Goal: Task Accomplishment & Management: Use online tool/utility

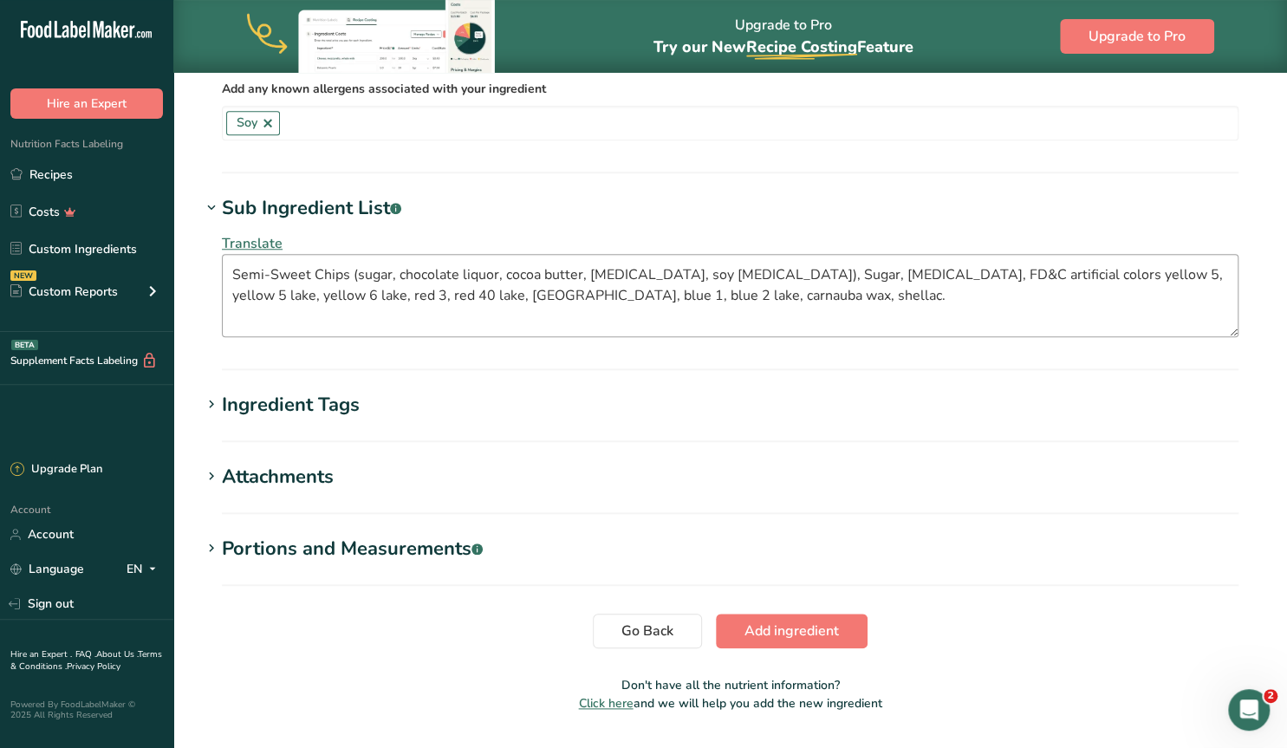
scroll to position [733, 0]
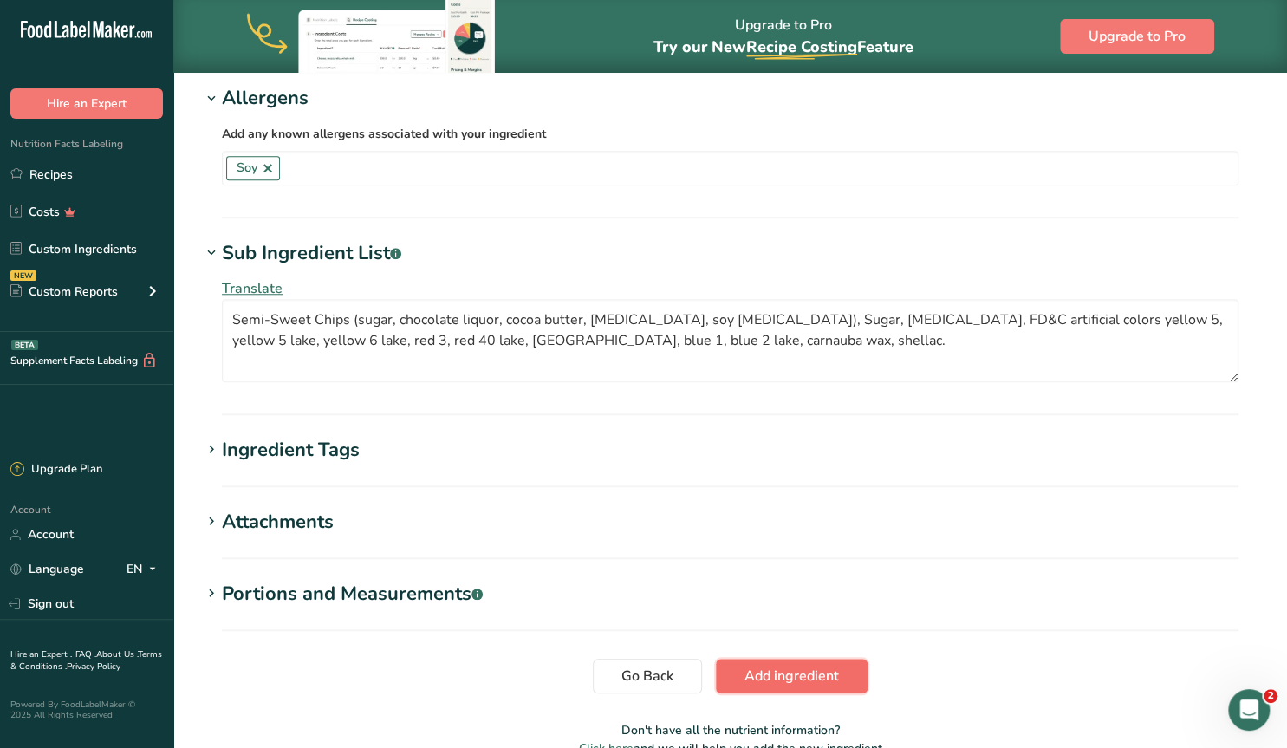
click at [809, 670] on span "Add ingredient" at bounding box center [792, 676] width 94 height 21
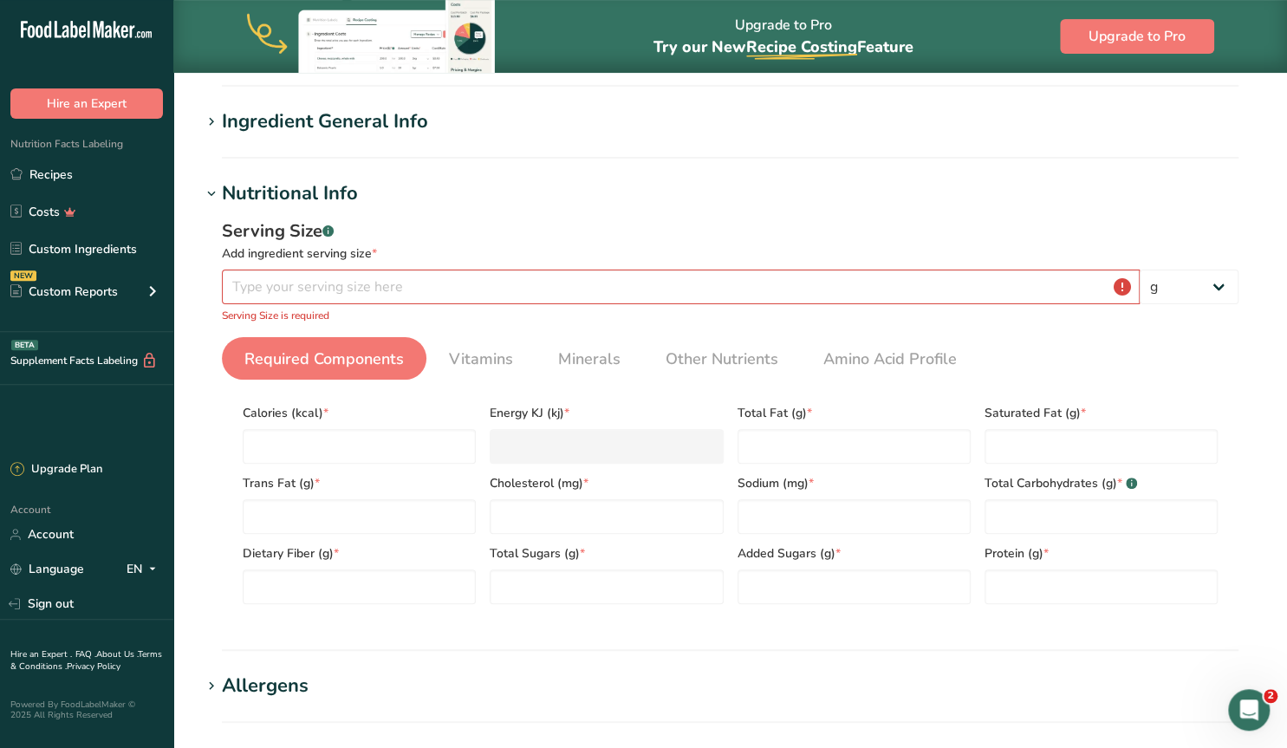
scroll to position [0, 0]
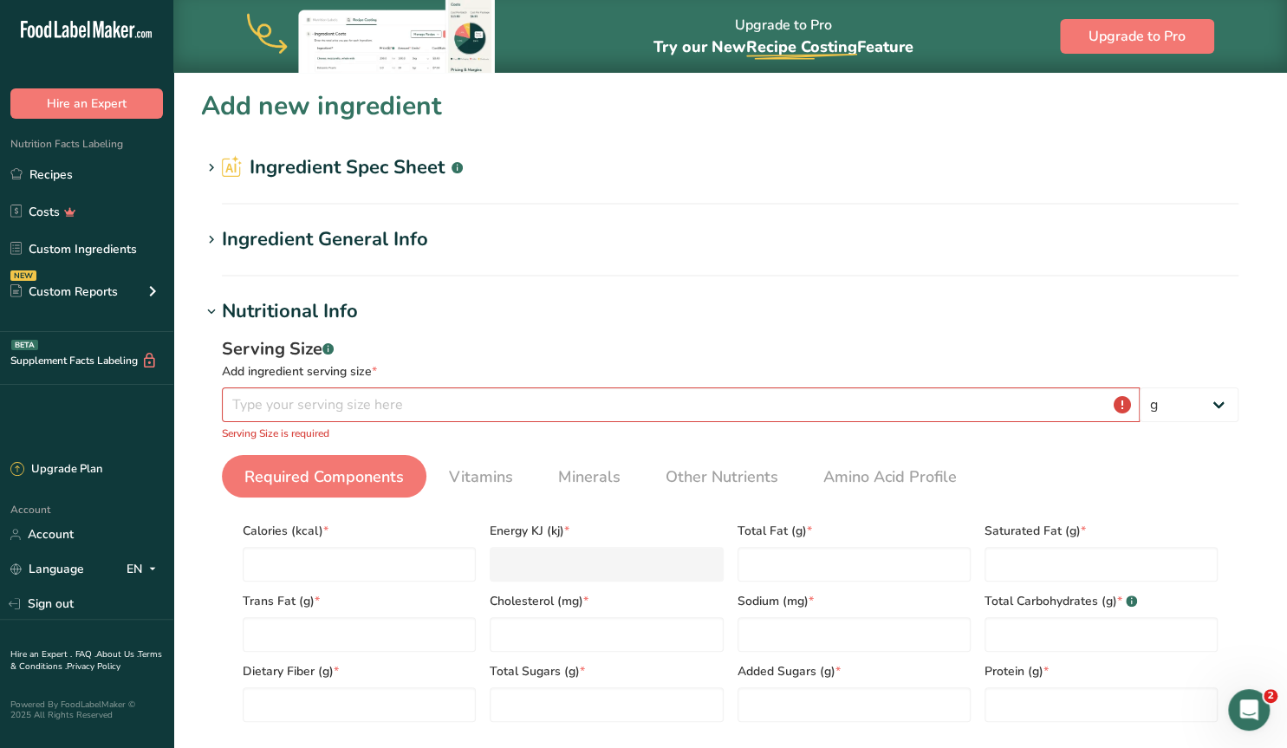
click at [212, 166] on icon at bounding box center [212, 168] width 16 height 24
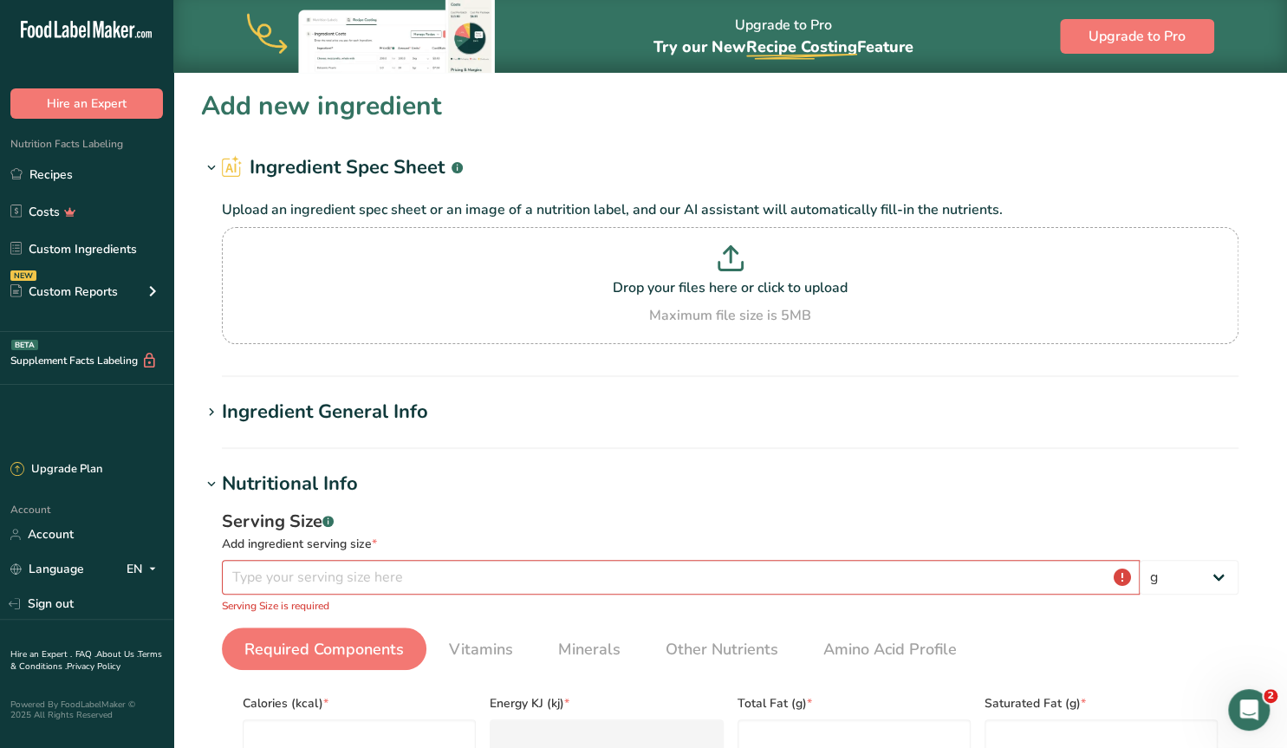
click at [210, 410] on icon at bounding box center [212, 413] width 16 height 24
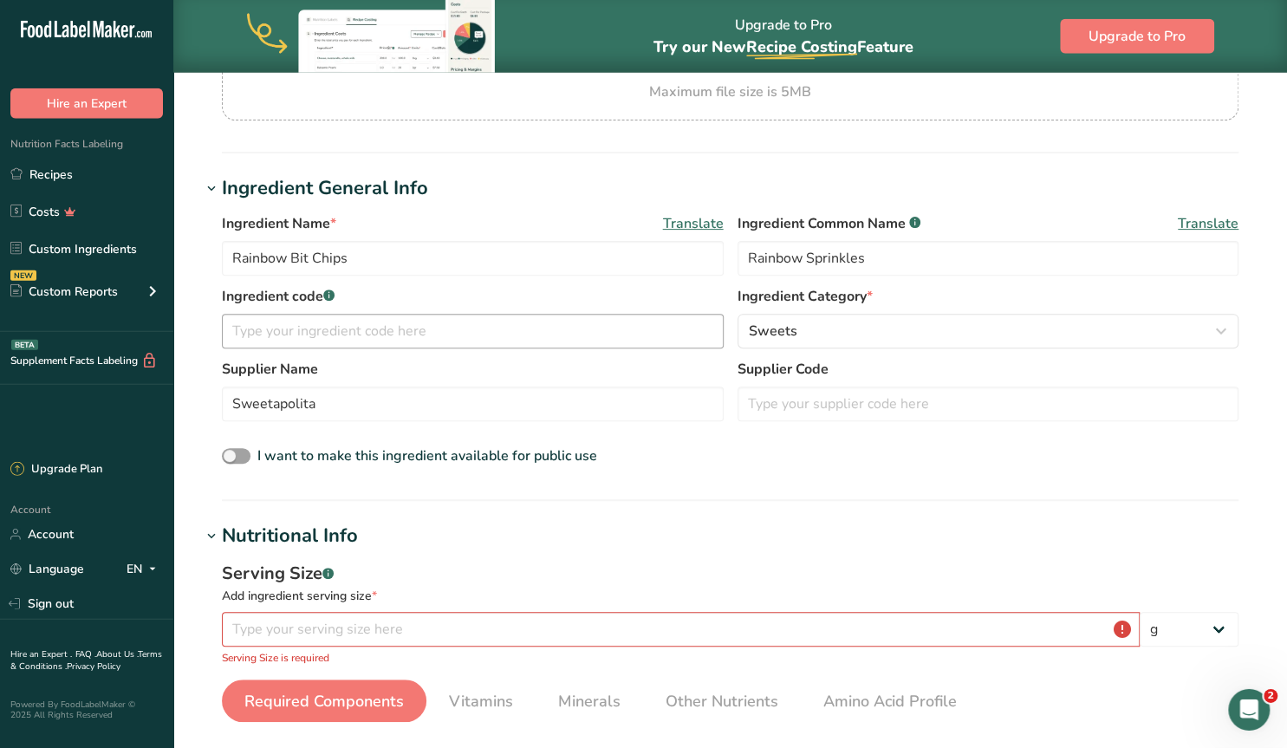
scroll to position [270, 0]
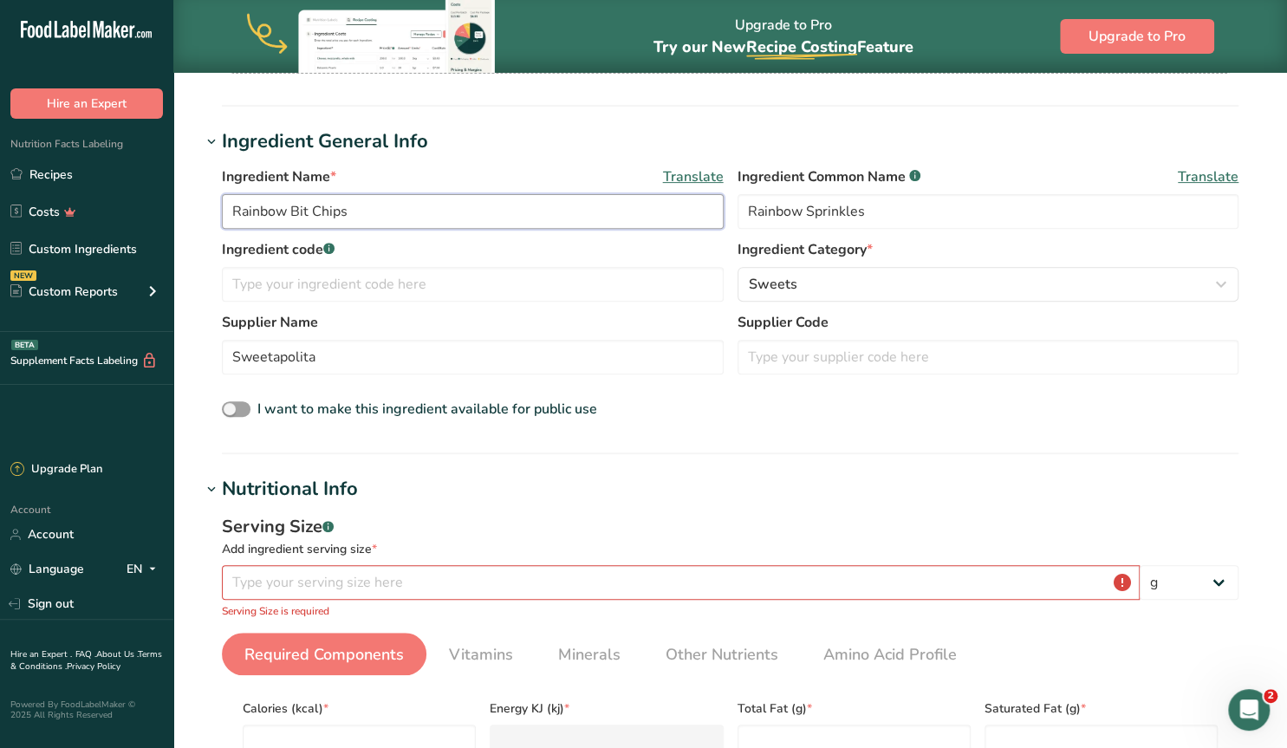
drag, startPoint x: 356, startPoint y: 211, endPoint x: 214, endPoint y: 188, distance: 144.0
click at [222, 194] on input "Rainbow Bit Chips" at bounding box center [473, 211] width 502 height 35
type input "Dried Blueberries"
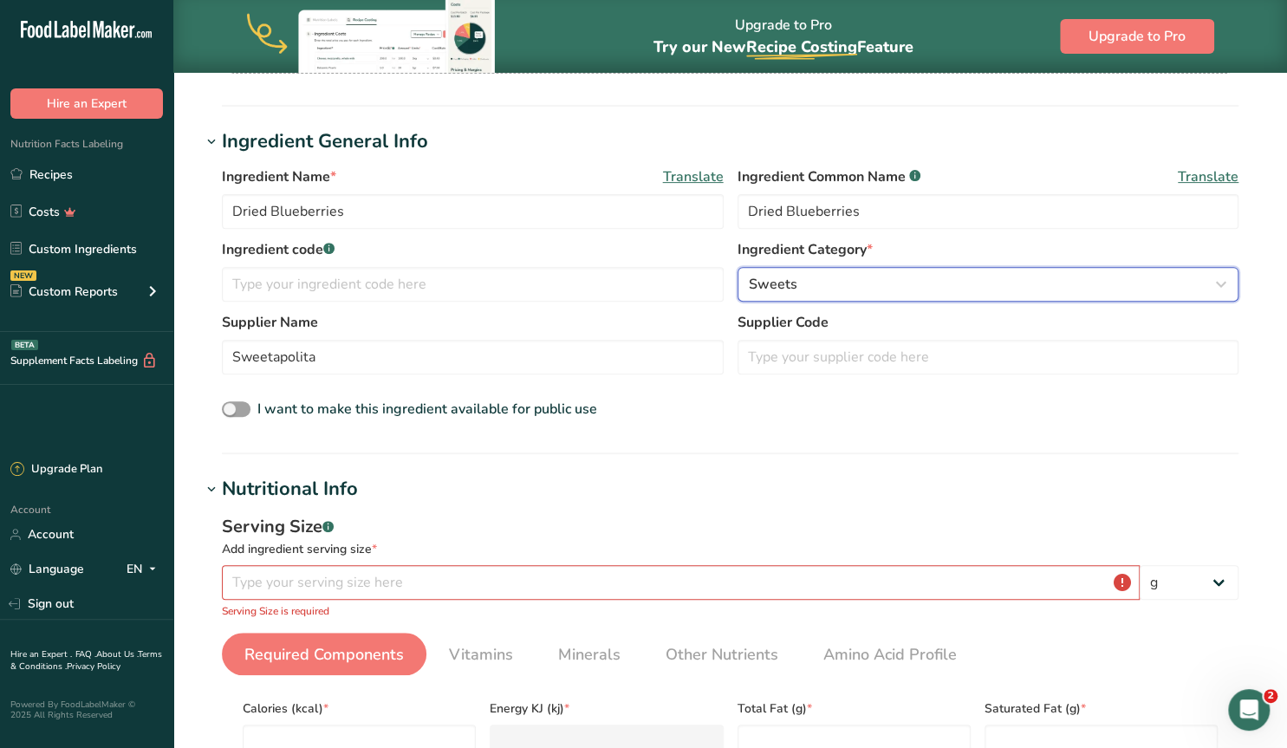
click at [785, 278] on span "Sweets" at bounding box center [773, 284] width 49 height 21
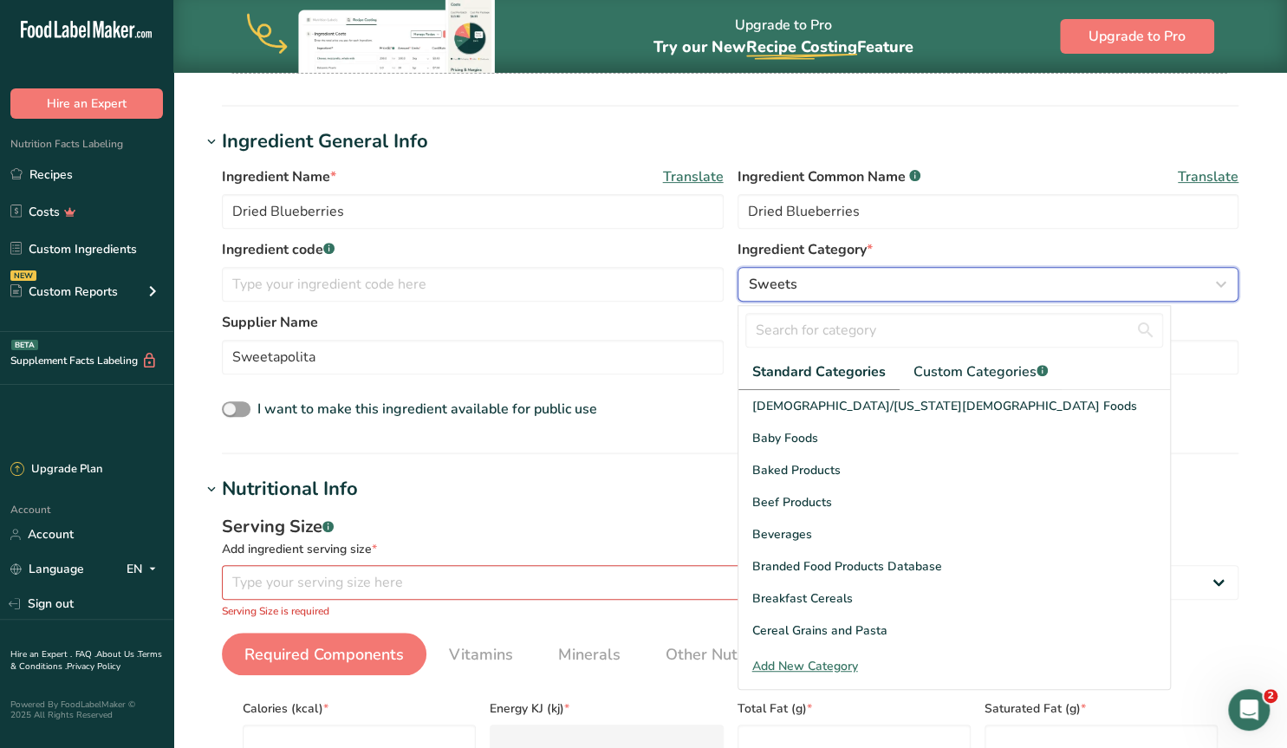
scroll to position [666, 0]
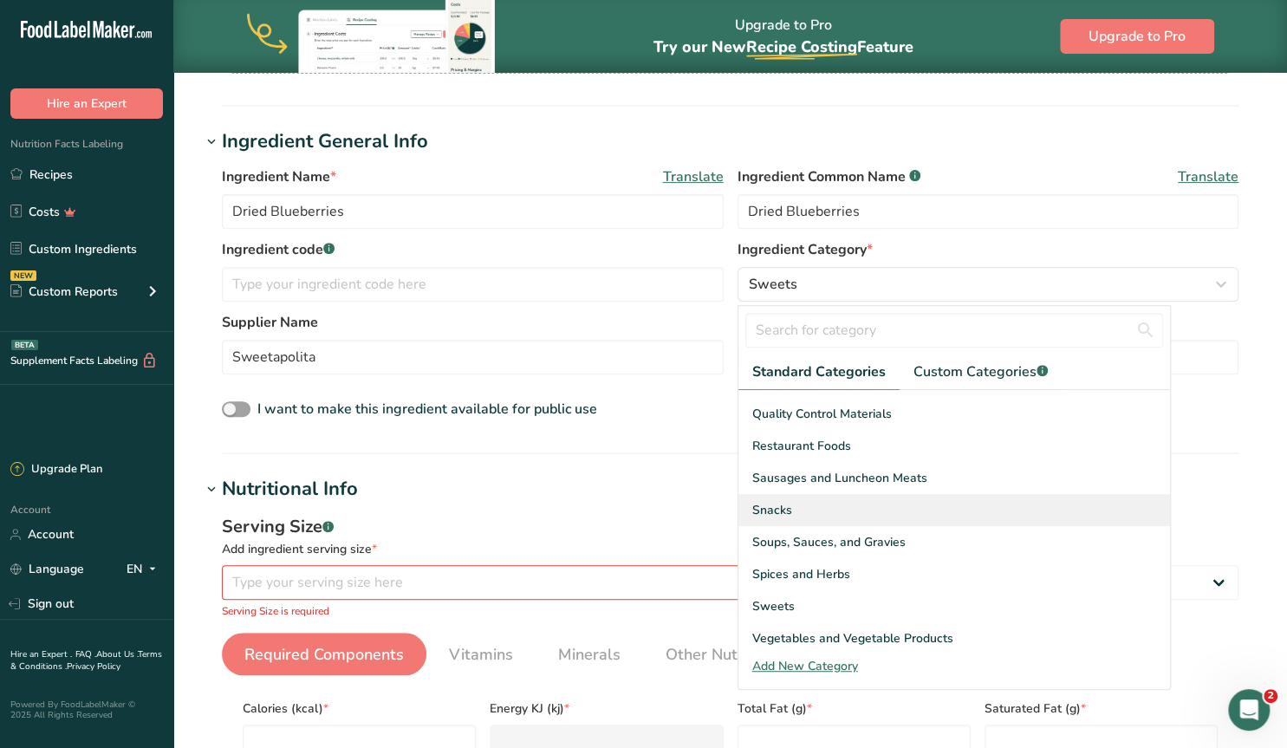
click at [781, 509] on span "Snacks" at bounding box center [772, 510] width 40 height 18
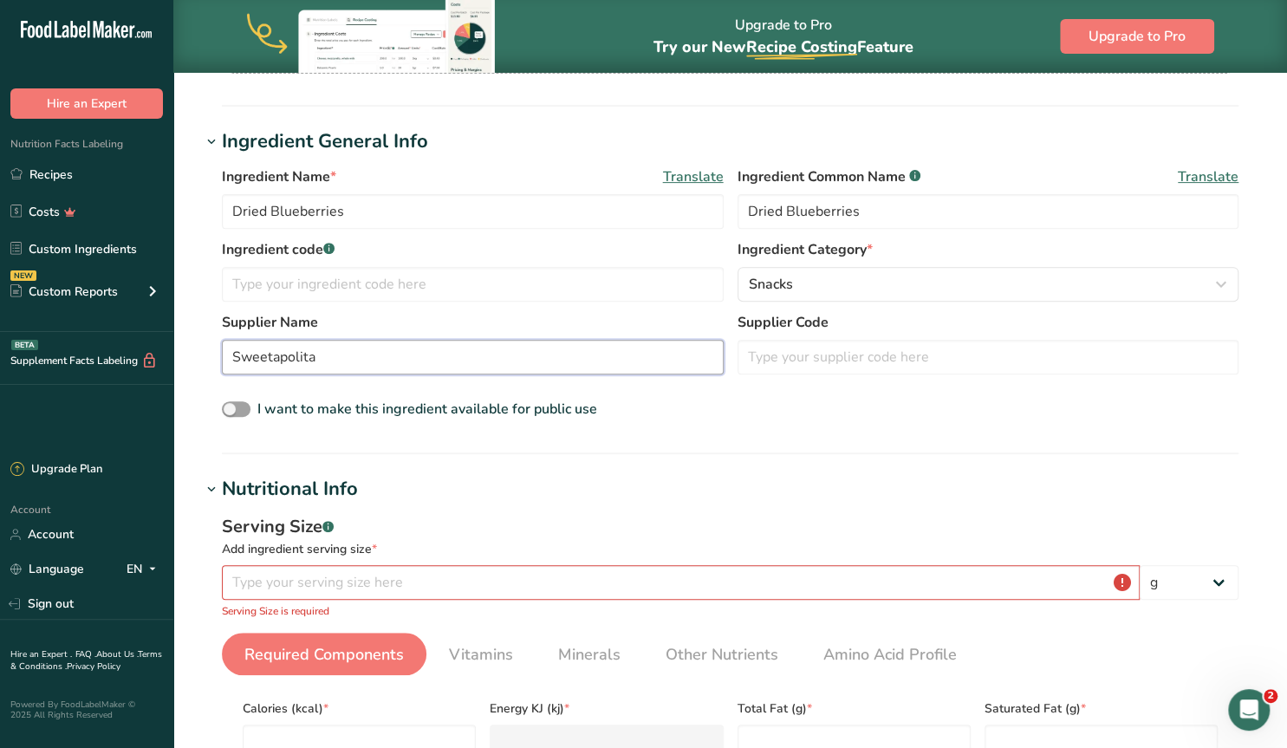
drag, startPoint x: 320, startPoint y: 355, endPoint x: 200, endPoint y: 356, distance: 119.6
click at [222, 356] on input "Sweetapolita" at bounding box center [473, 357] width 502 height 35
click at [360, 335] on div "Supplier Name Sweetapolita" at bounding box center [473, 343] width 502 height 62
drag, startPoint x: 316, startPoint y: 364, endPoint x: 136, endPoint y: 361, distance: 180.4
click at [222, 362] on input "Sweetapolita" at bounding box center [473, 357] width 502 height 35
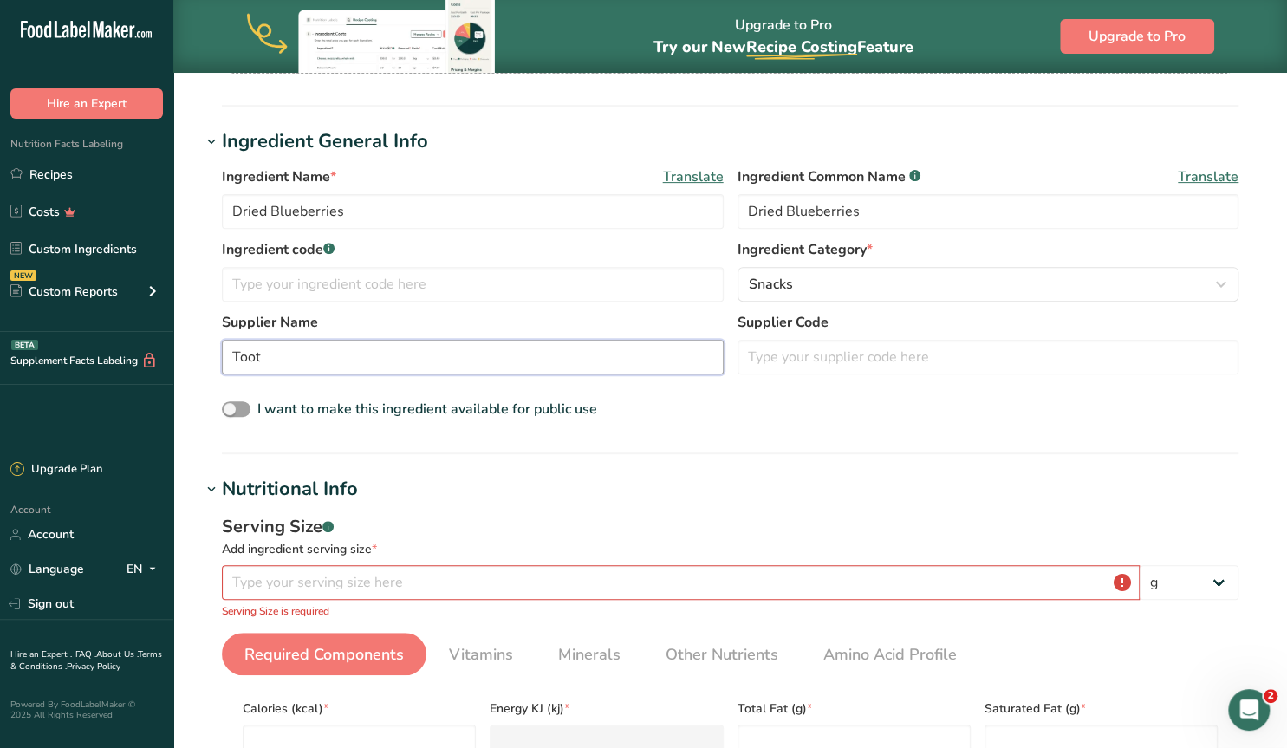
click at [410, 356] on input "Toot" at bounding box center [473, 357] width 502 height 35
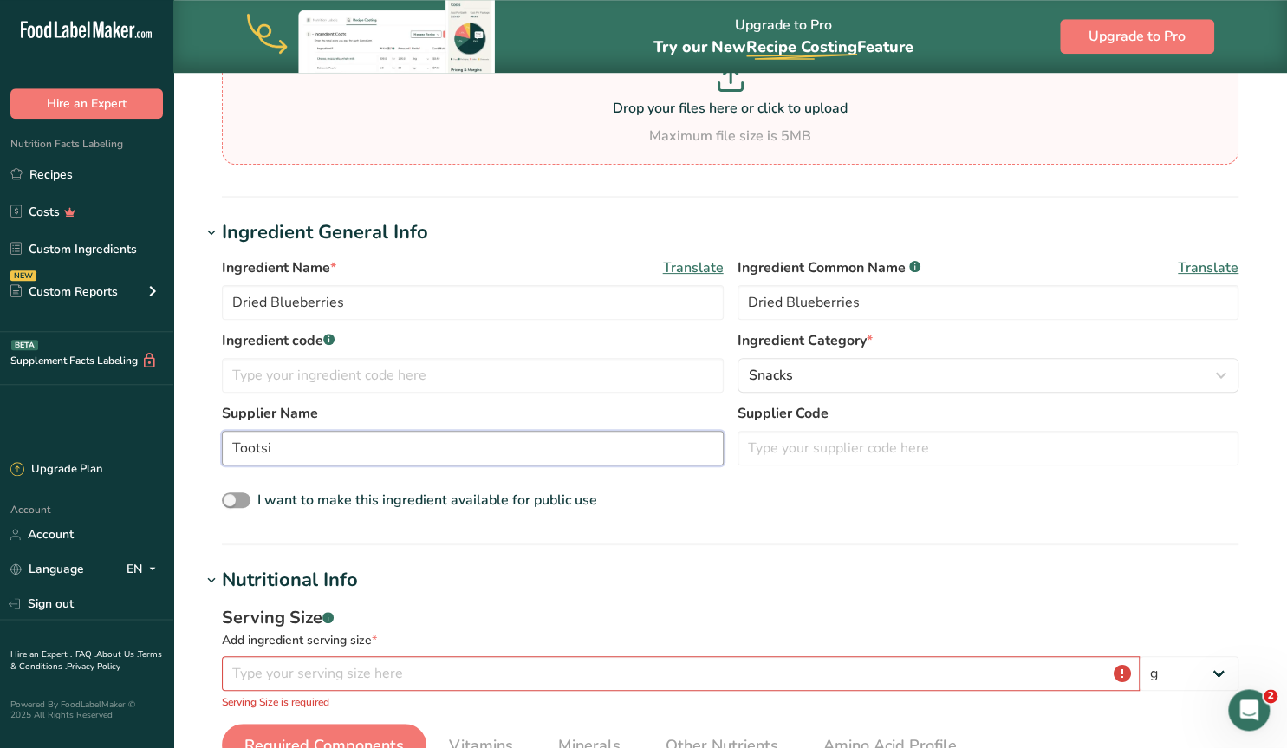
scroll to position [0, 0]
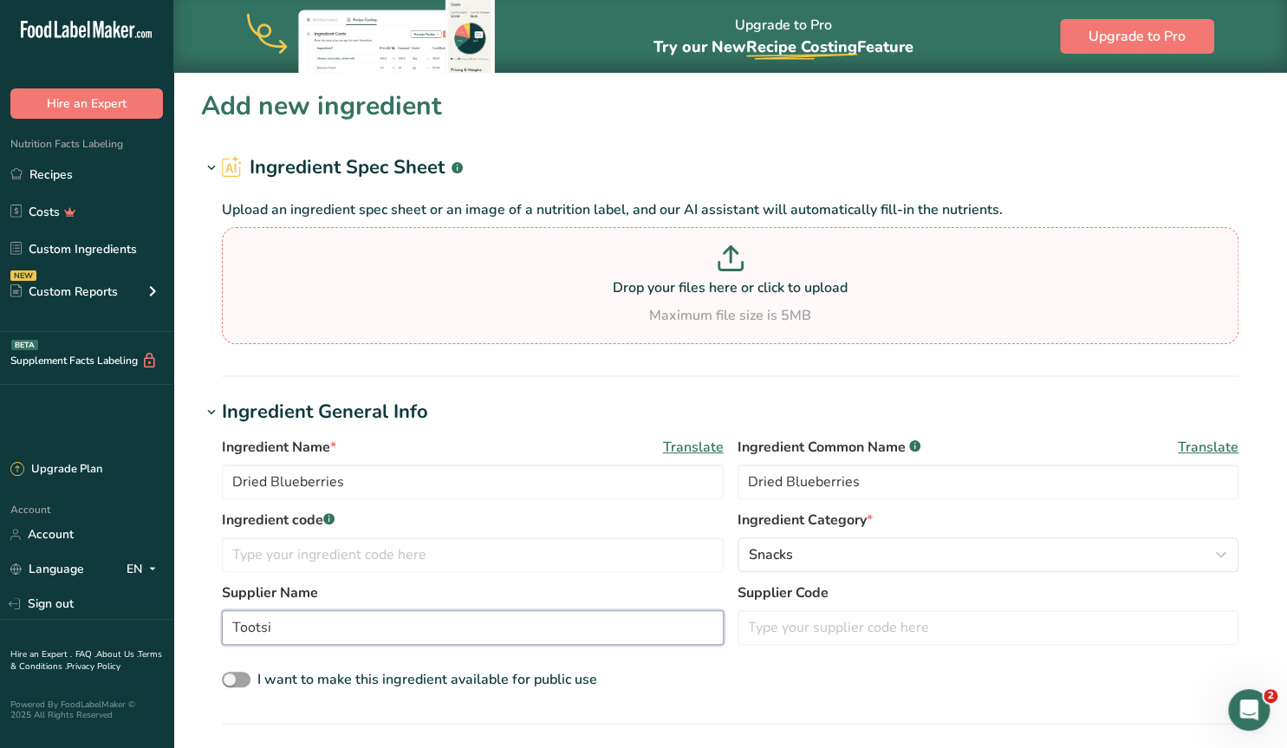
type input "Tootsi"
click at [736, 272] on p at bounding box center [730, 261] width 1008 height 32
click at [736, 272] on input "Drop your files here or click to upload Maximum file size is 5MB" at bounding box center [730, 285] width 1017 height 117
type input "C:\fakepath\Screenshot [DATE] 125042.png"
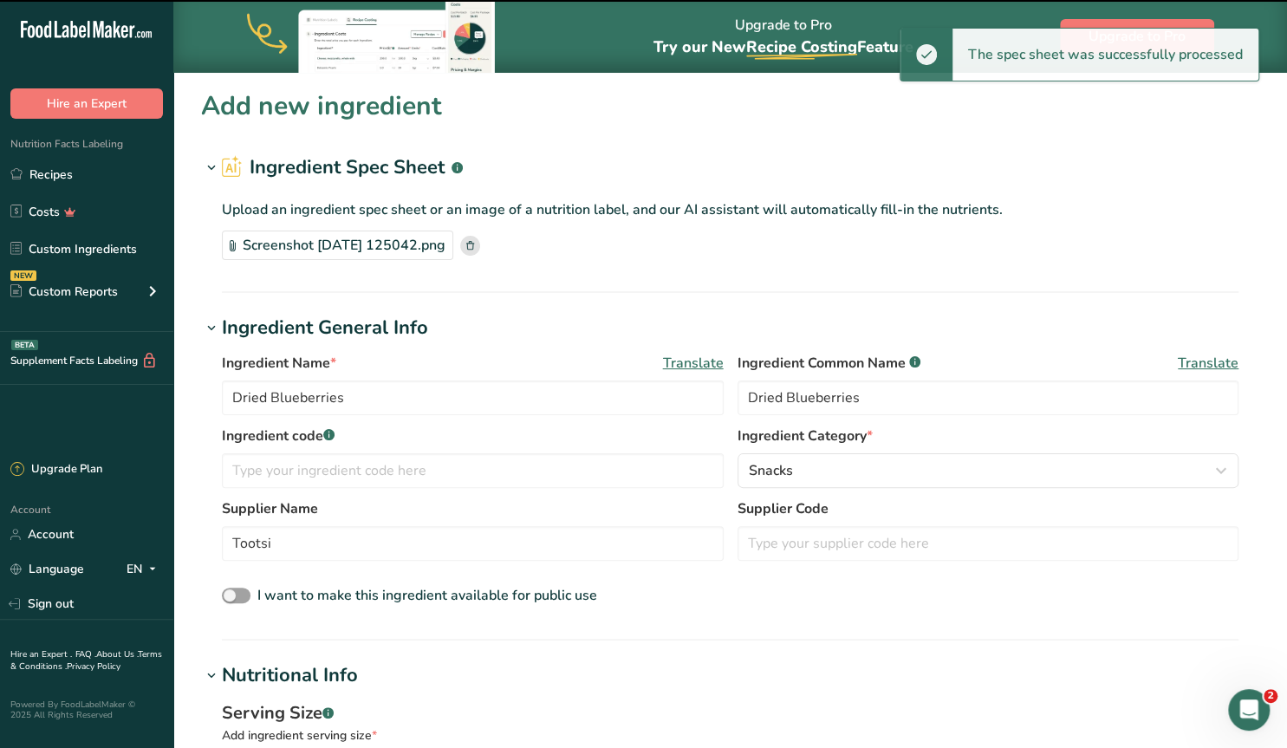
type input "100"
type input "325"
type KJ "1359.8"
type Fat "3.6"
type Fat "0.4"
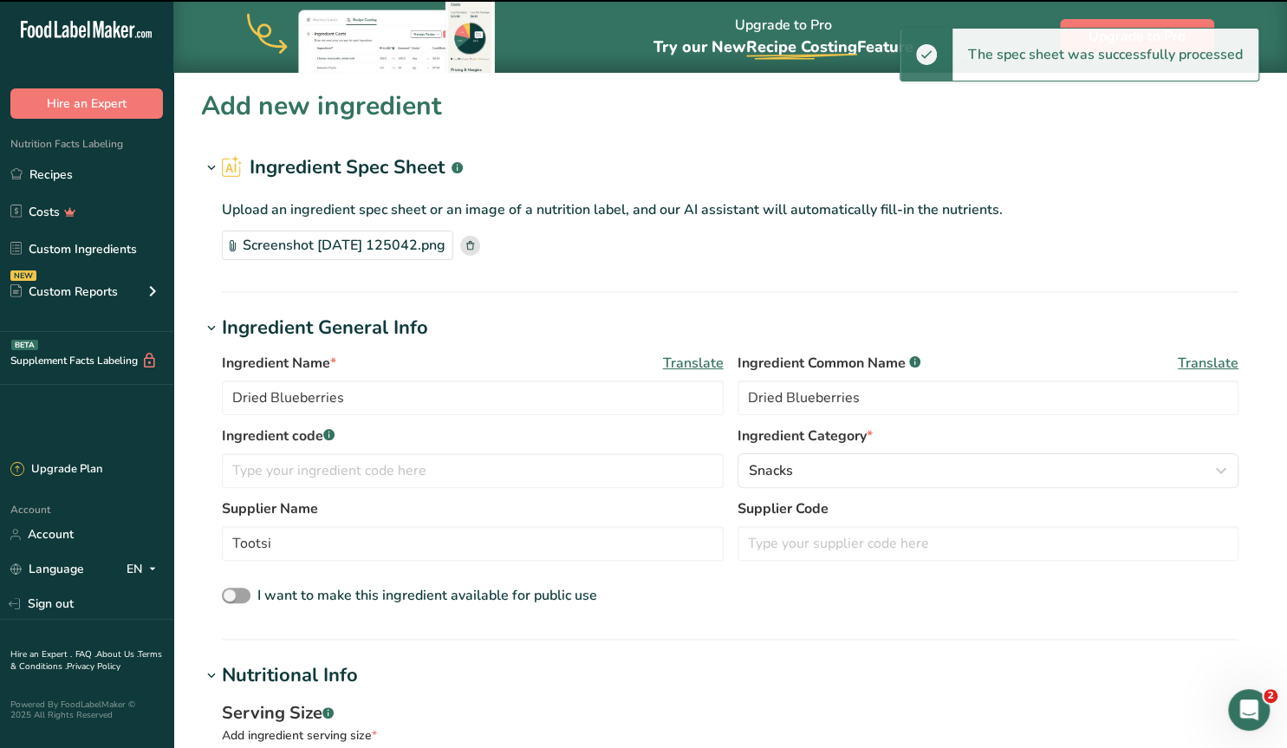
type Fat "0"
type input "0"
type Carbohydrates "82.1"
type Fiber "39.3"
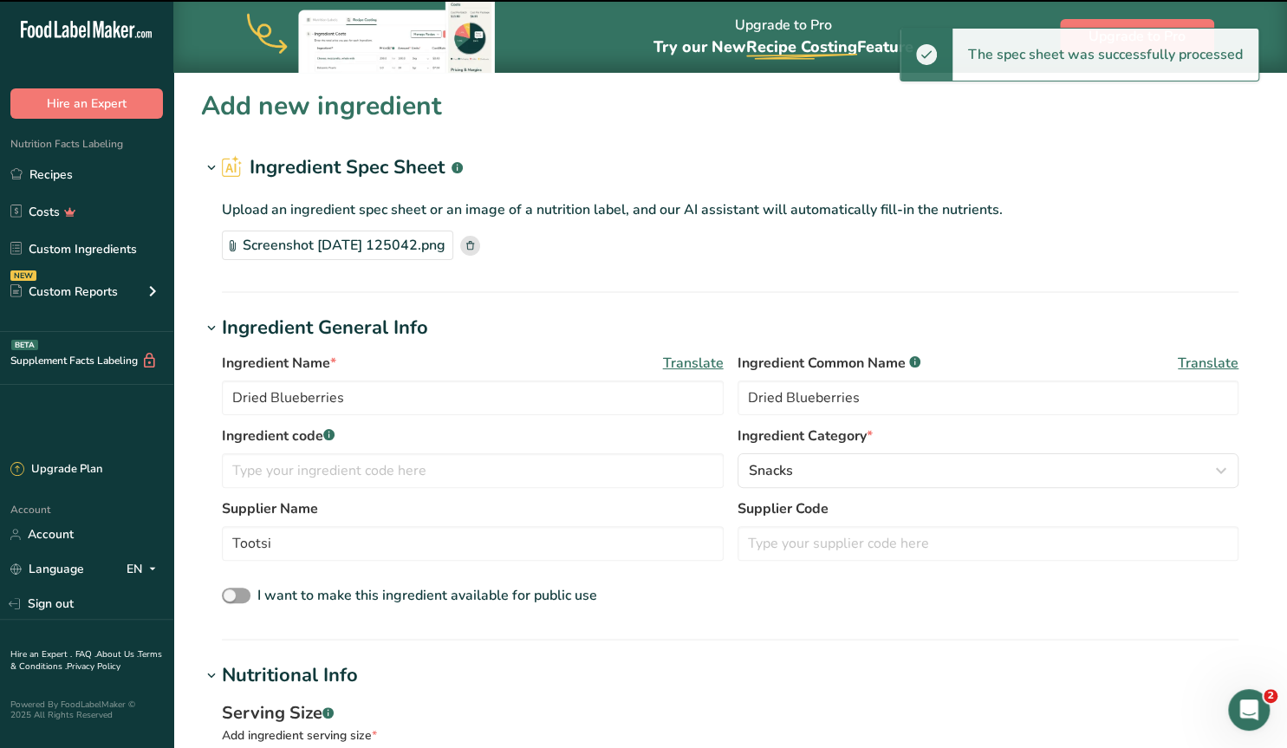
type Sugars "42.9"
type Sugars "0"
type input "10.7"
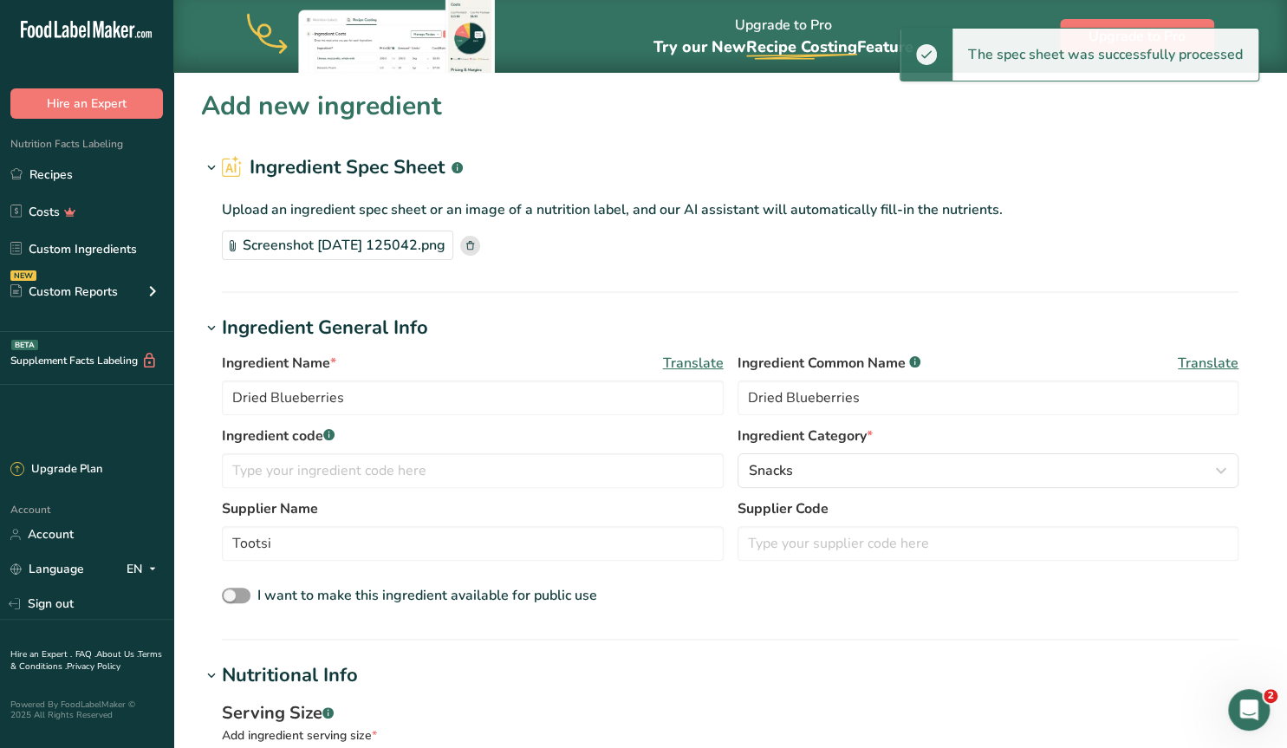
click at [204, 258] on div "Upload an ingredient spec sheet or an image of a nutrition label, and our AI as…" at bounding box center [730, 226] width 1059 height 88
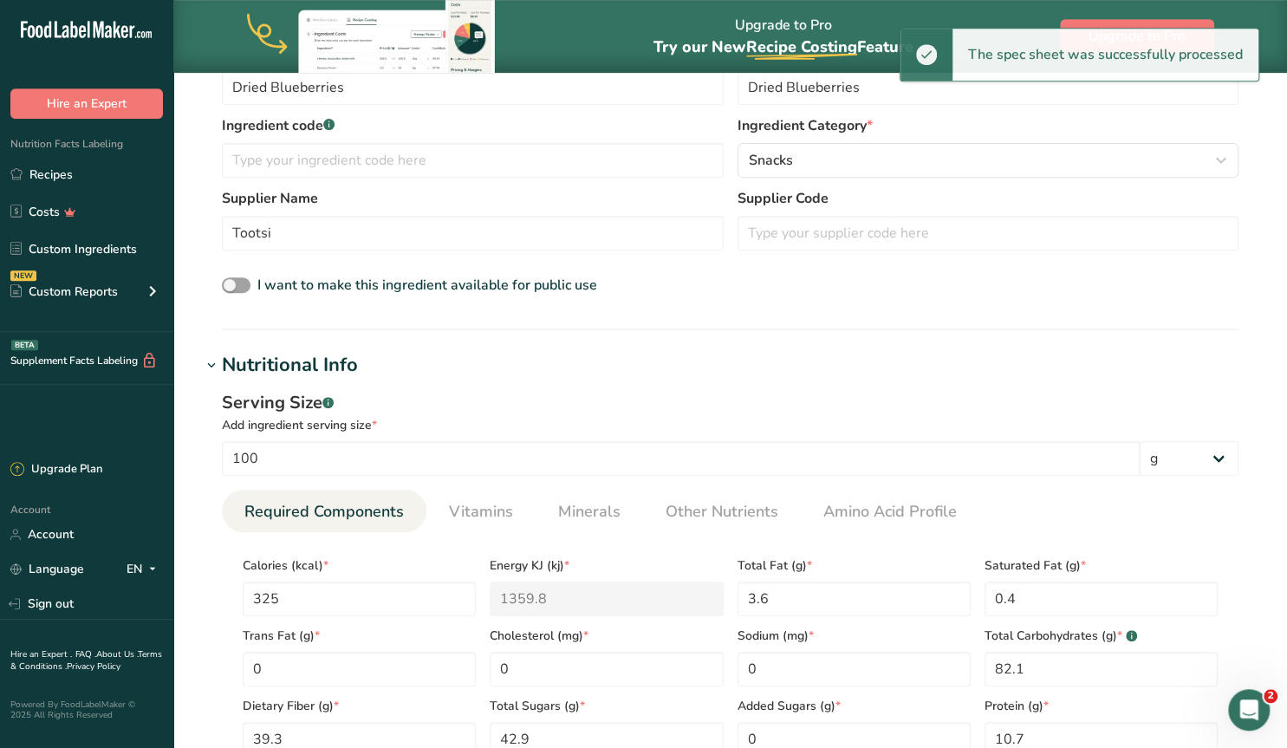
scroll to position [361, 0]
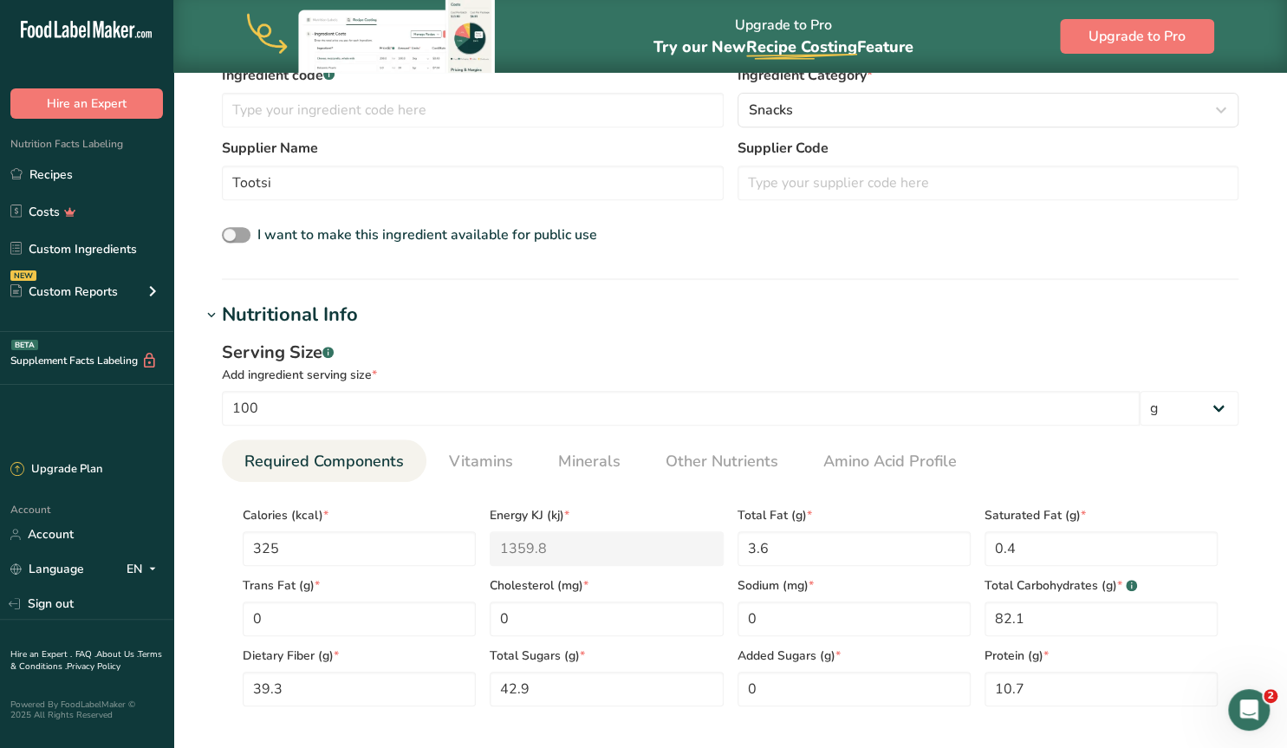
click at [213, 313] on icon at bounding box center [212, 315] width 16 height 24
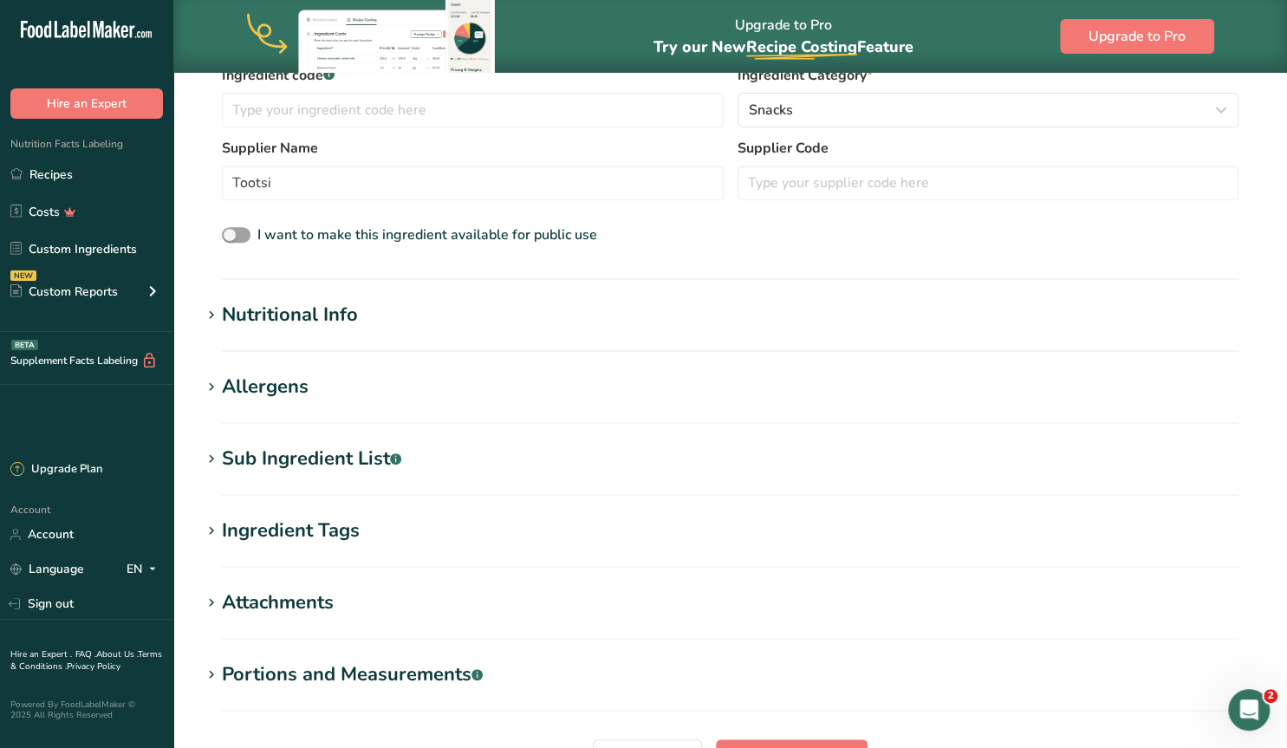
click at [211, 457] on icon at bounding box center [212, 459] width 16 height 24
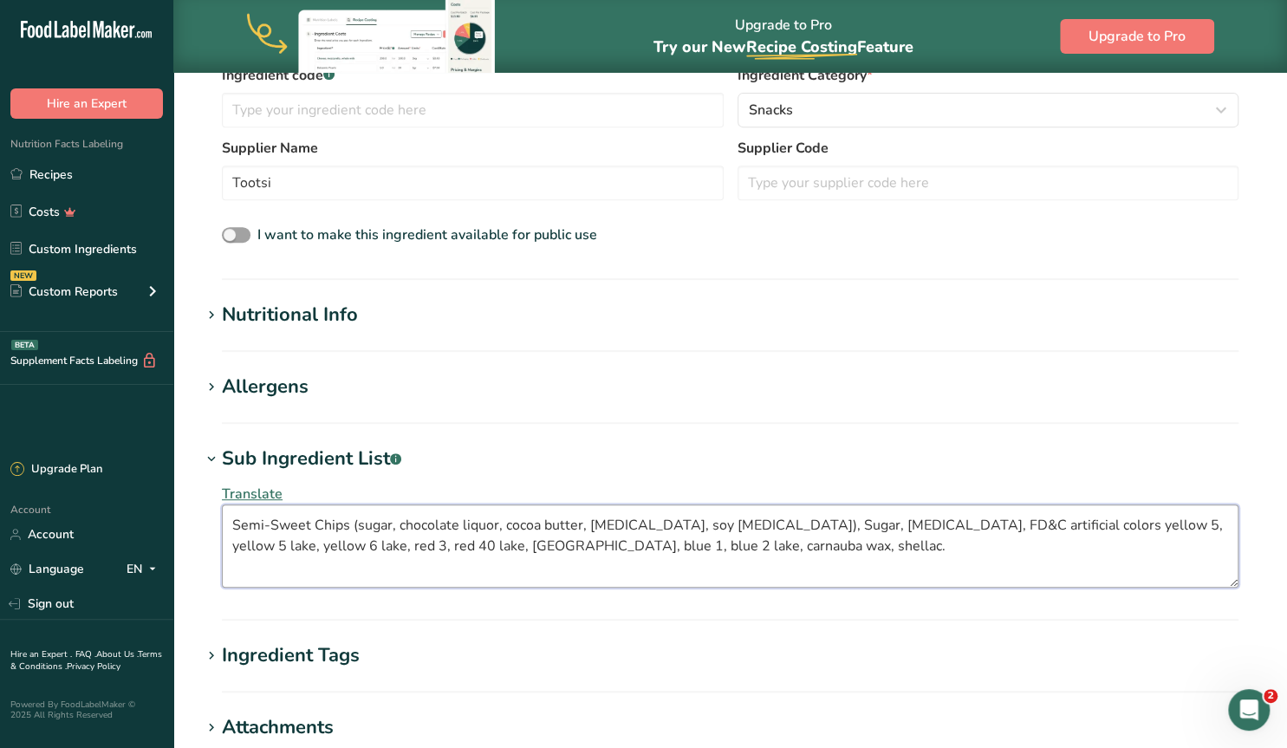
drag, startPoint x: 733, startPoint y: 547, endPoint x: 153, endPoint y: 508, distance: 581.3
click at [222, 508] on textarea "Semi-Sweet Chips (sugar, chocolate liquor, cocoa butter, [MEDICAL_DATA], soy [M…" at bounding box center [730, 546] width 1017 height 83
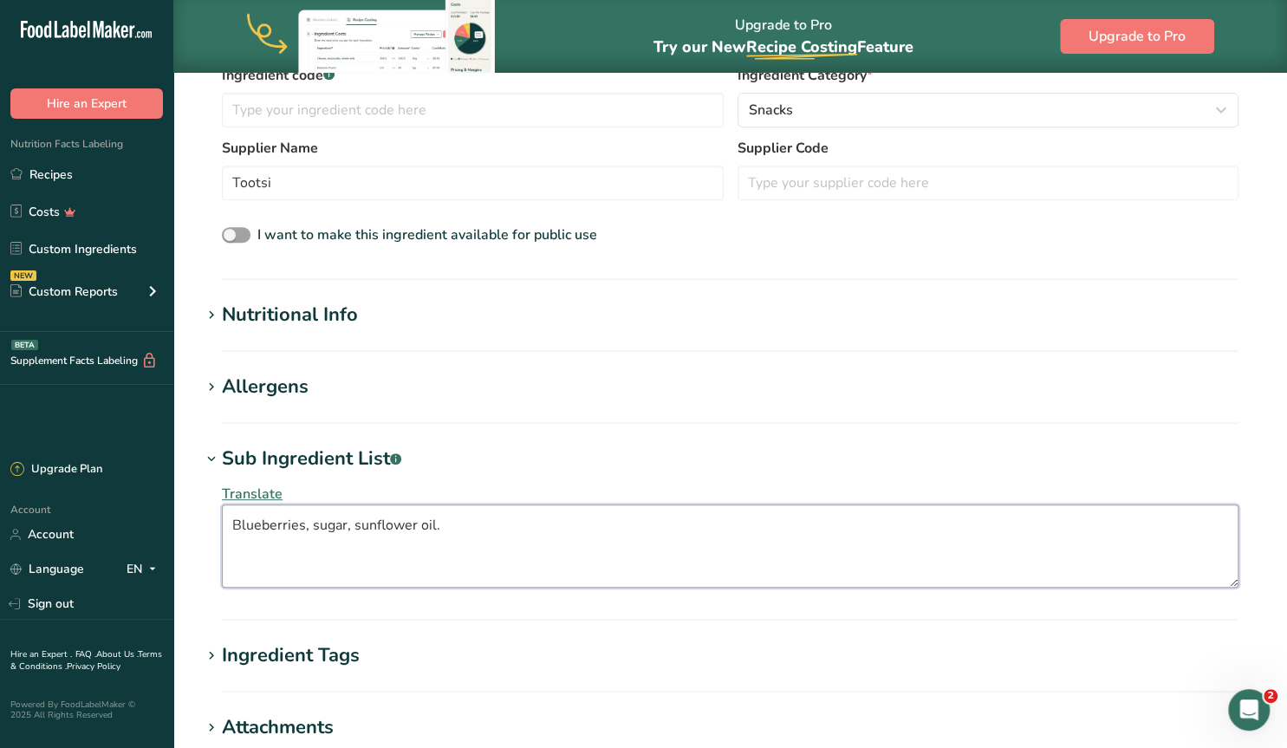
type textarea "Blueberries, sugar, sunflower oil."
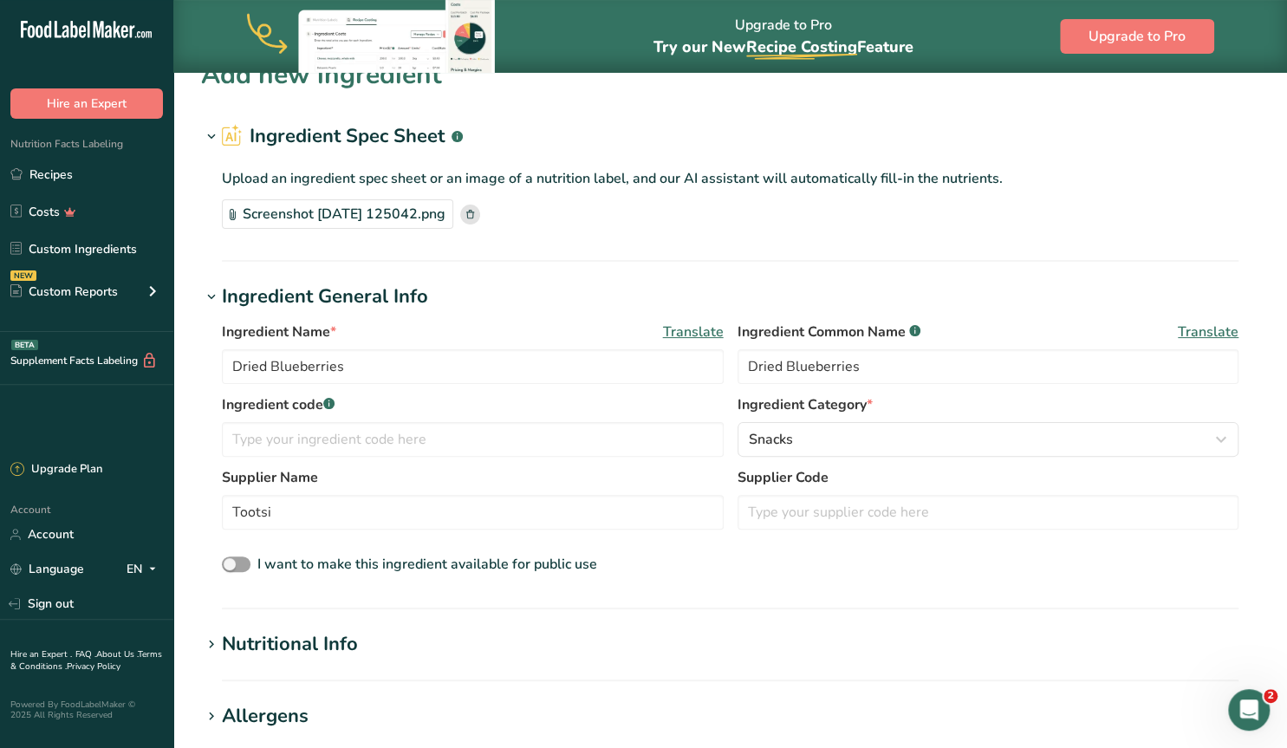
scroll to position [0, 0]
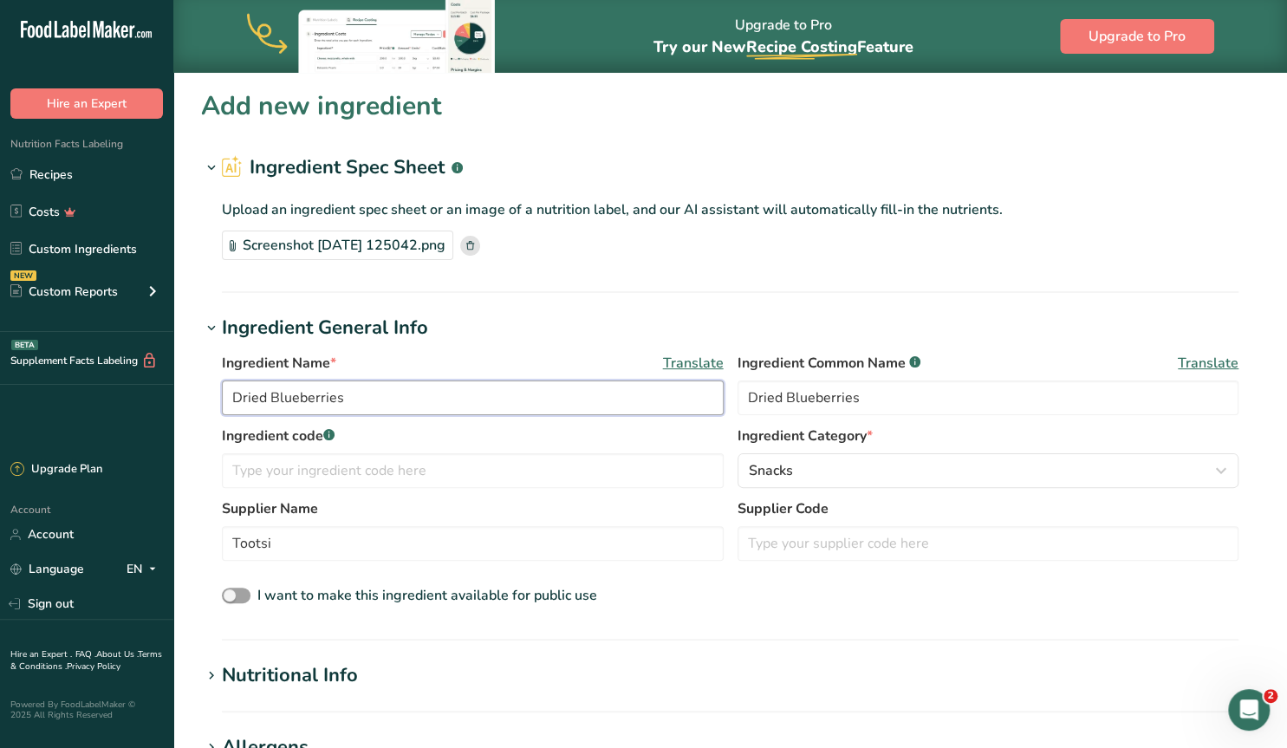
click at [233, 391] on input "Dried Blueberries" at bounding box center [473, 398] width 502 height 35
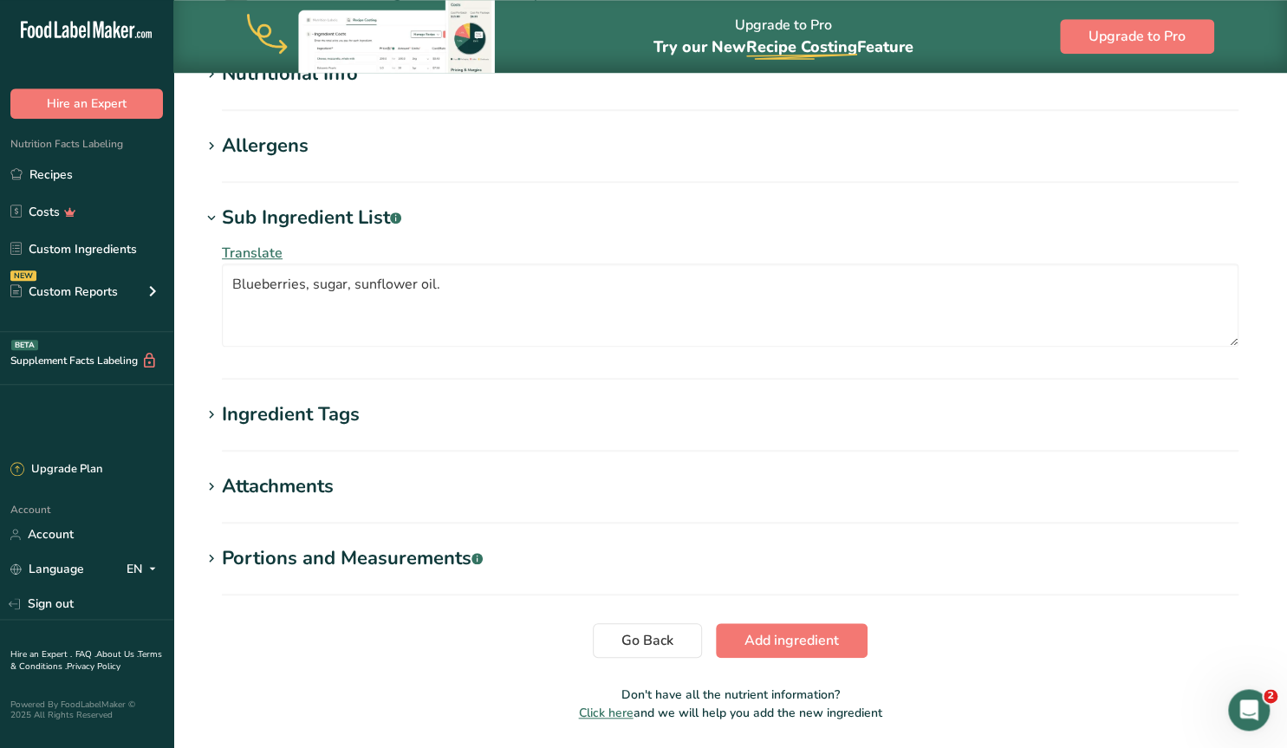
scroll to position [631, 0]
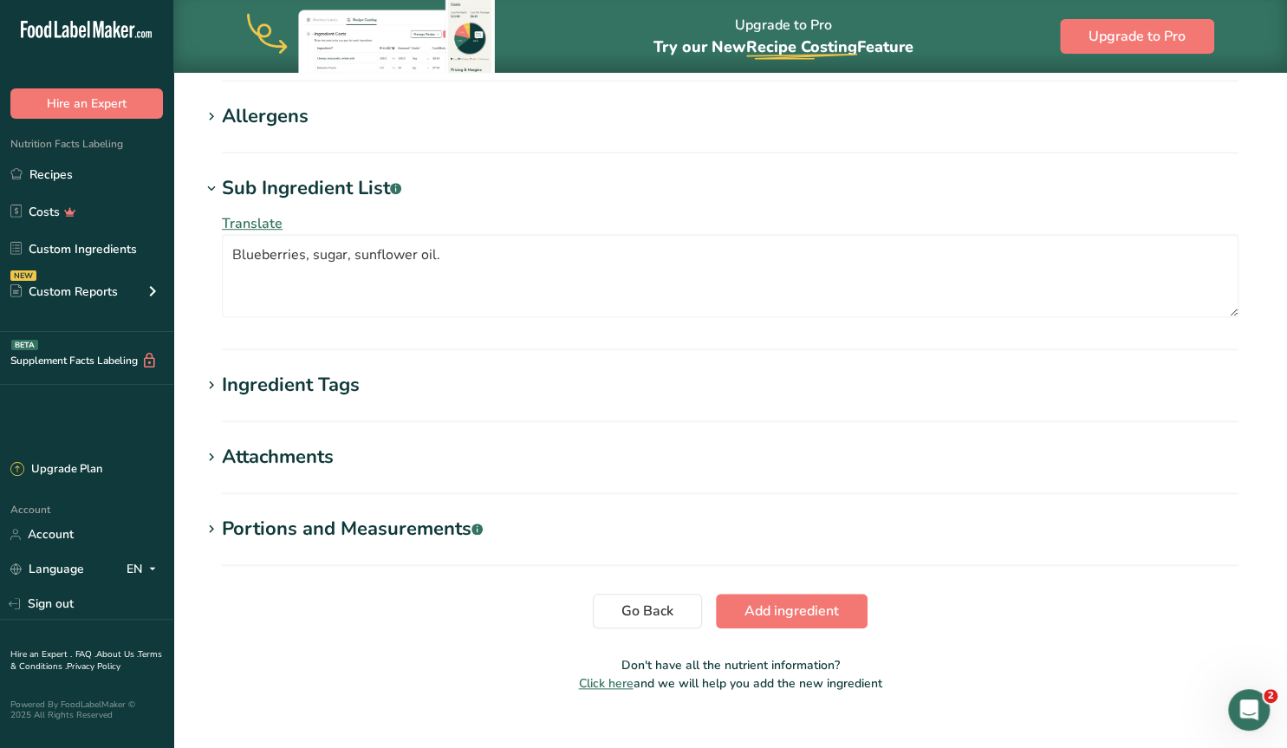
type input "Fancy Blueberries"
click at [212, 381] on icon at bounding box center [212, 386] width 16 height 24
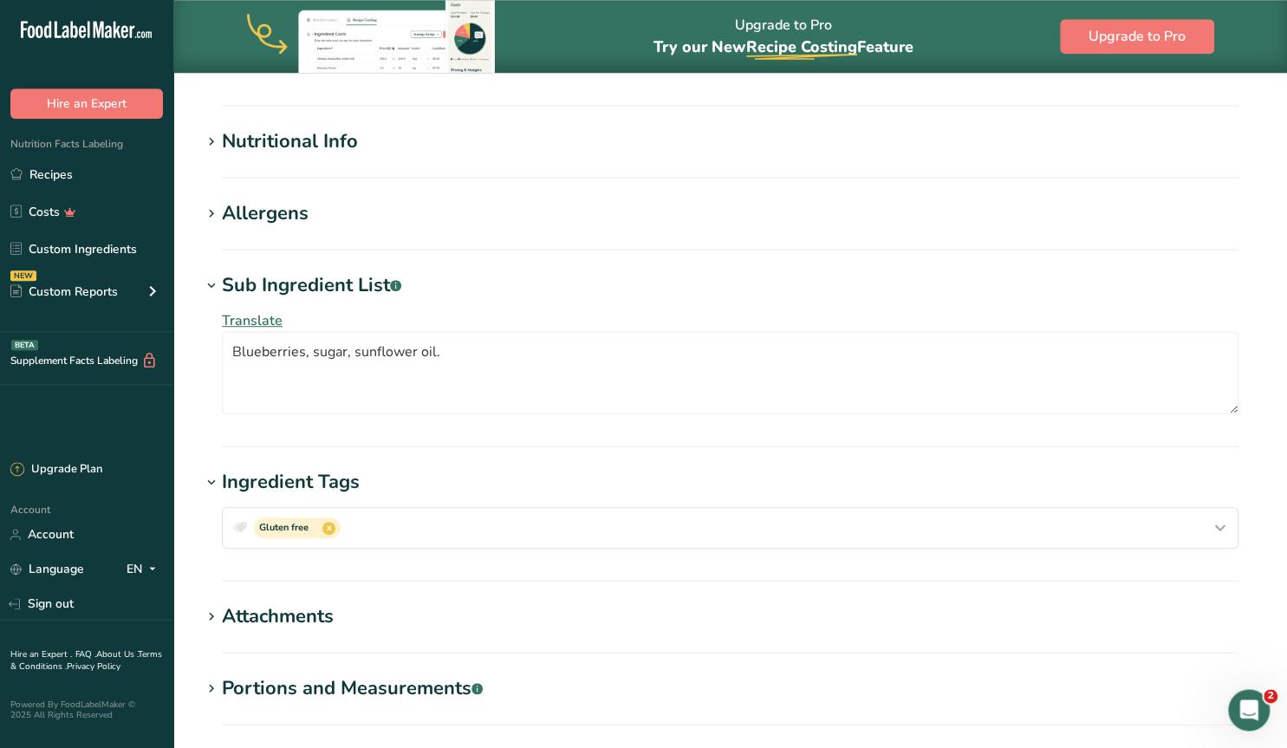
scroll to position [451, 0]
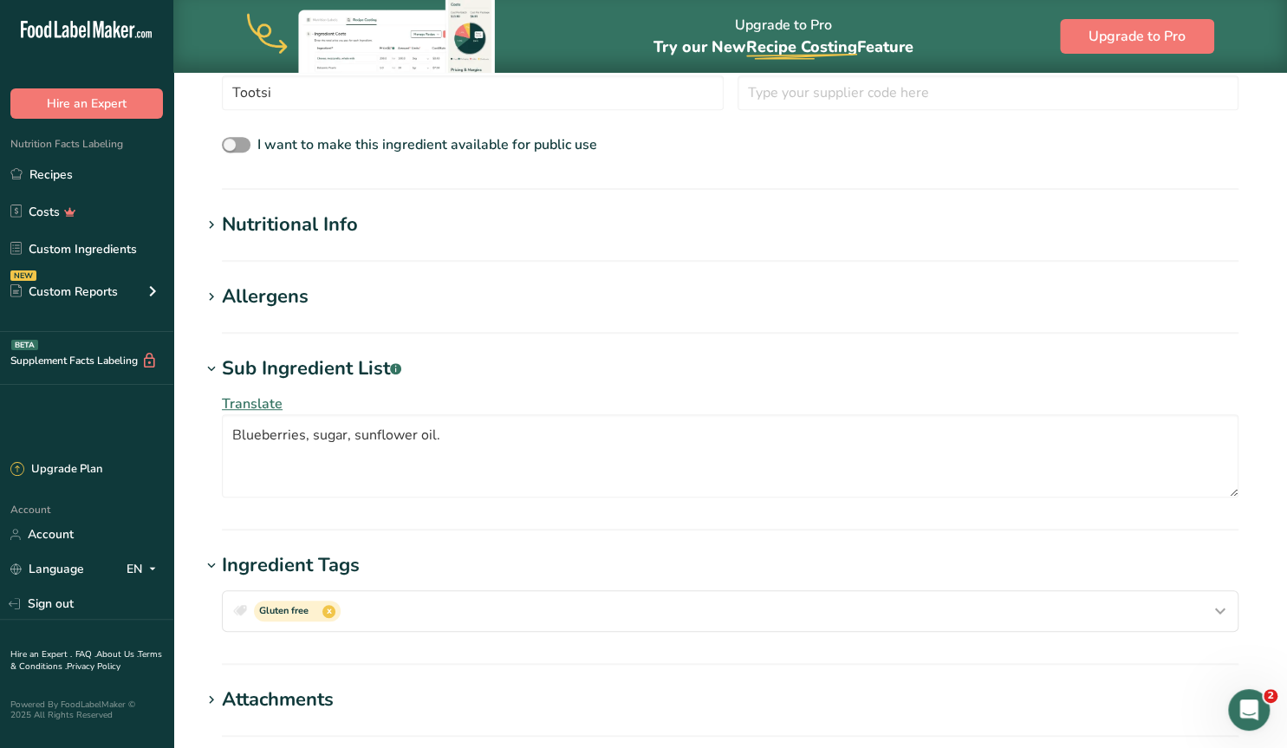
click at [206, 290] on icon at bounding box center [212, 297] width 16 height 24
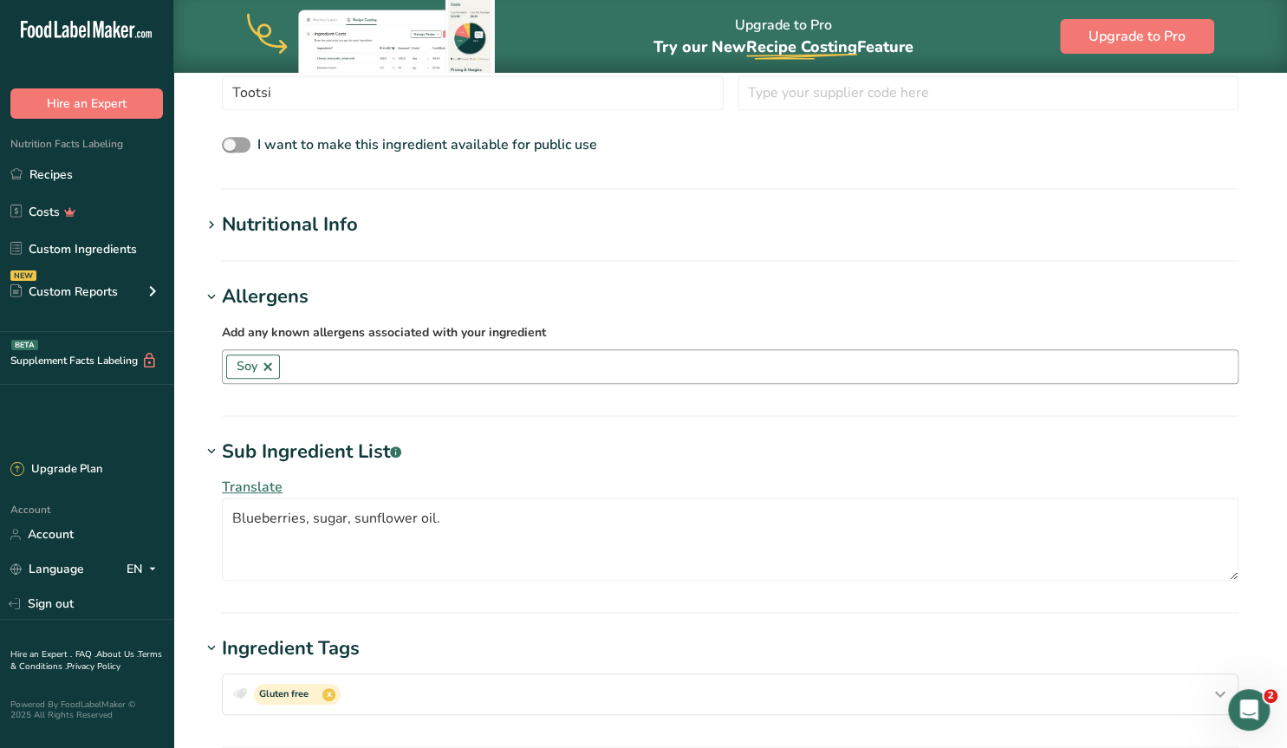
click at [268, 368] on link at bounding box center [268, 367] width 14 height 14
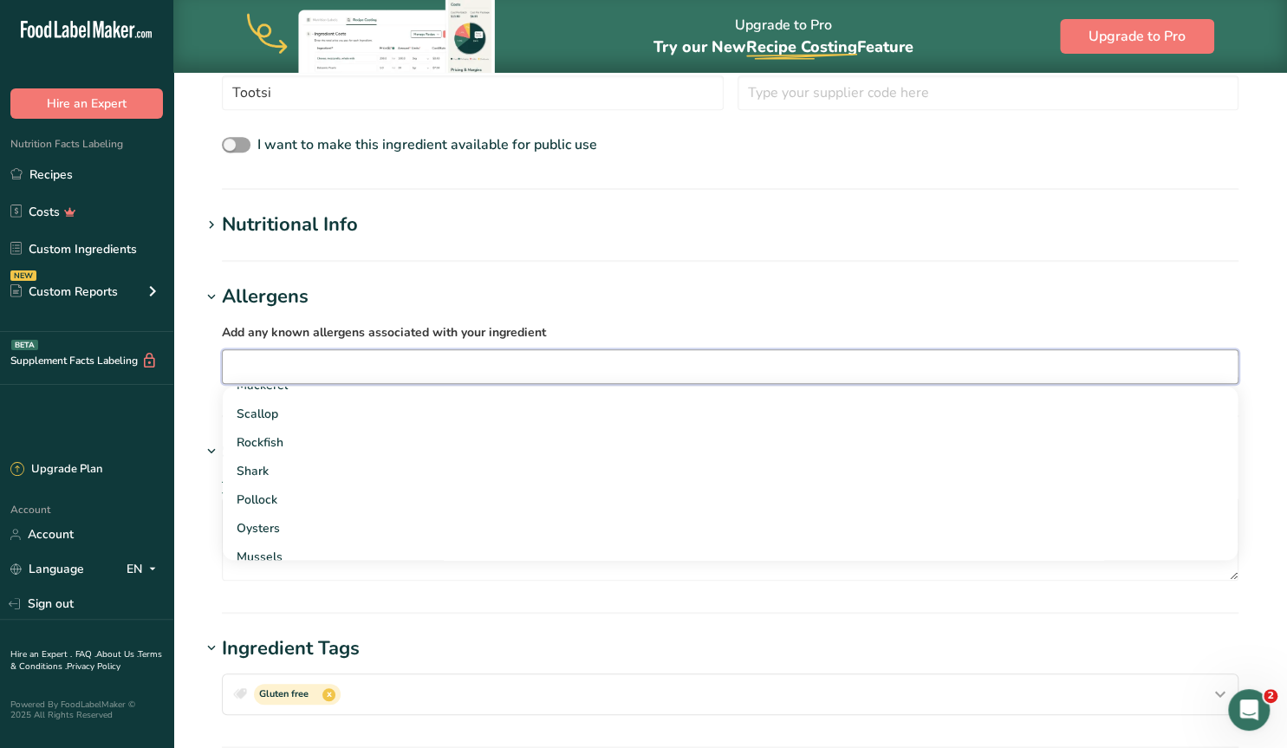
scroll to position [1429, 0]
click at [180, 396] on section "Add new ingredient Ingredient Spec Sheet .a-a{fill:#347362;}.b-a{fill:#fff;} Up…" at bounding box center [730, 334] width 1114 height 1424
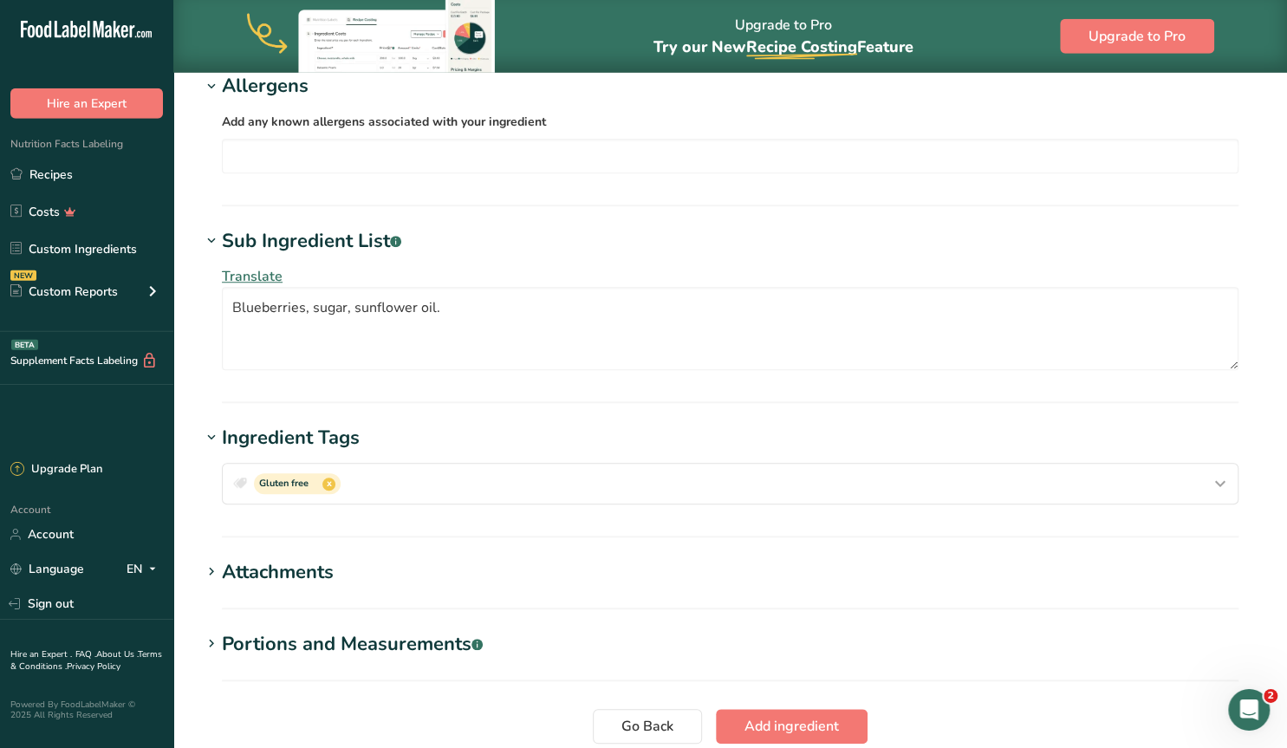
scroll to position [721, 0]
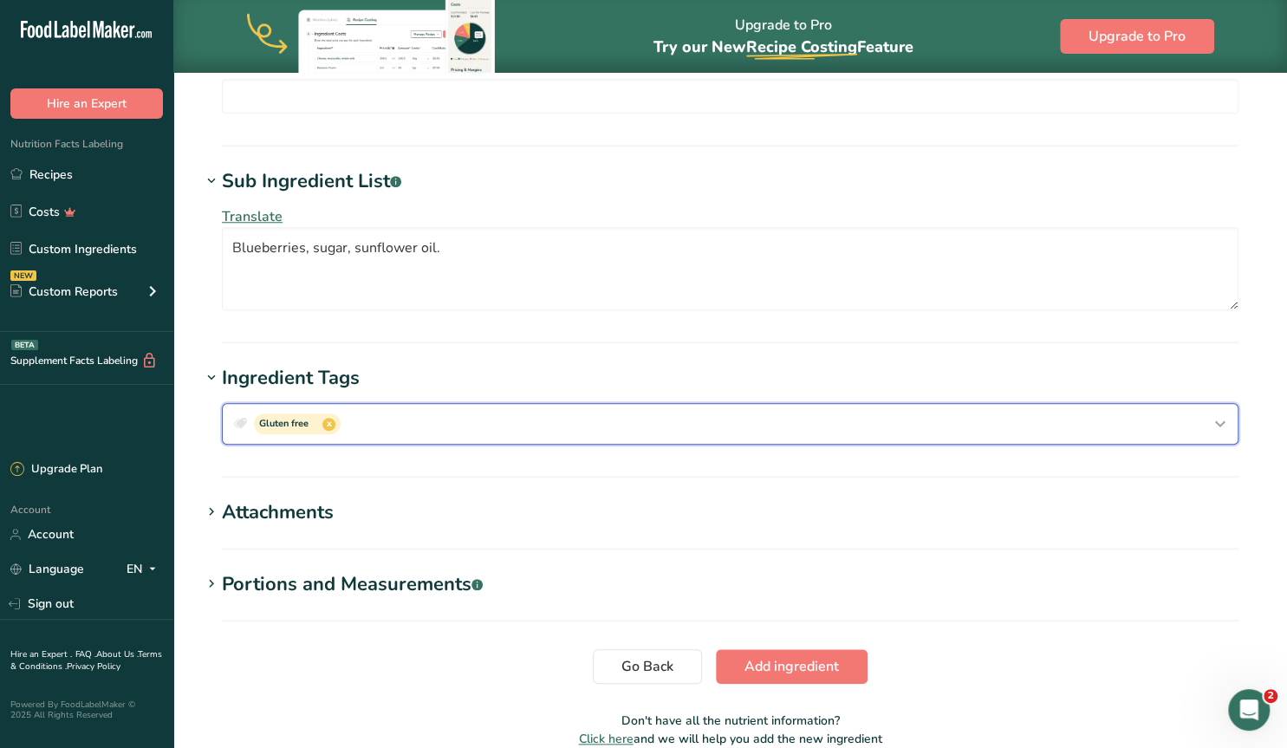
click at [382, 422] on div "Gluten free x" at bounding box center [730, 424] width 1001 height 28
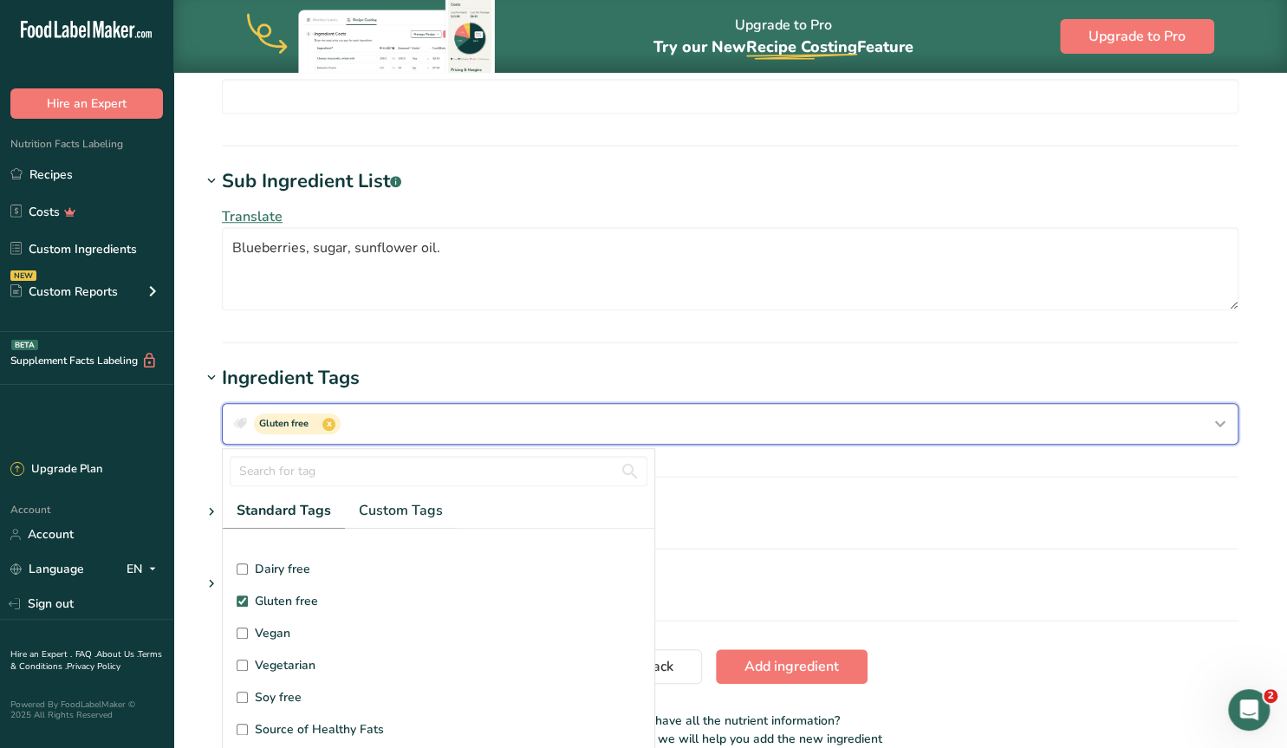
scroll to position [10, 0]
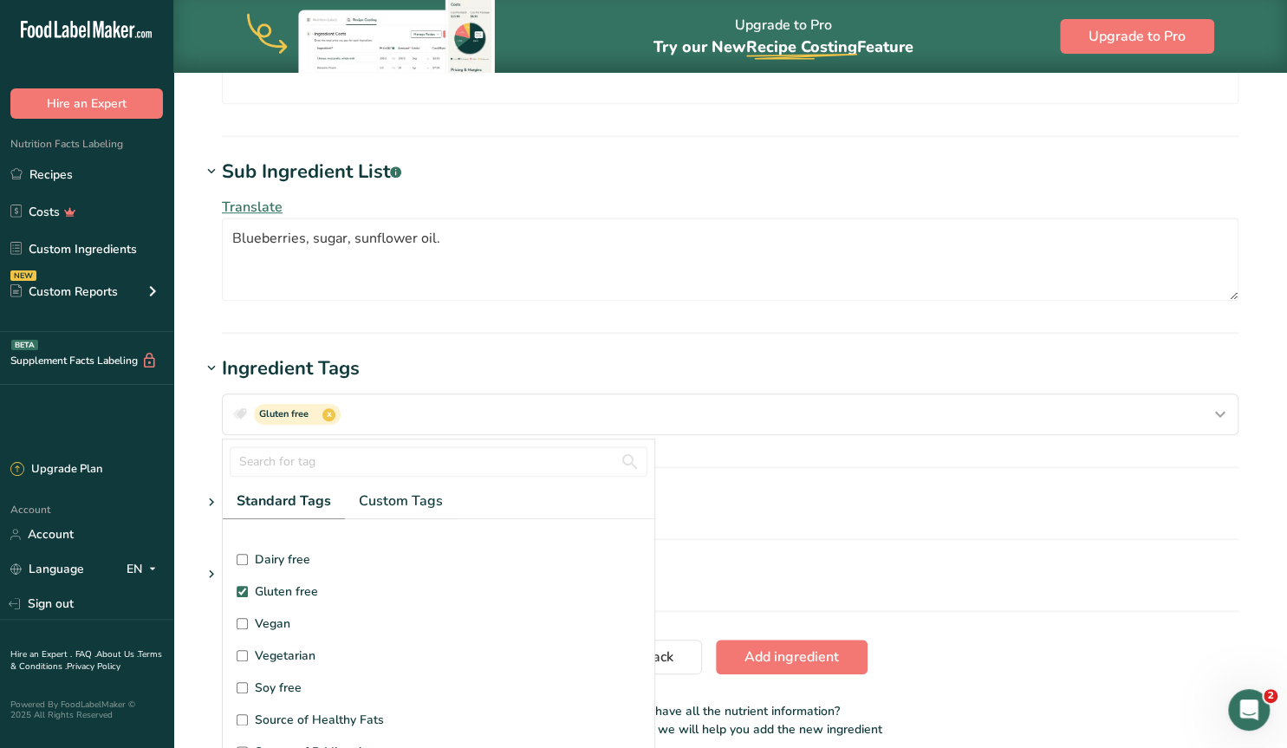
click at [243, 621] on input "Vegan" at bounding box center [242, 623] width 11 height 11
checkbox input "true"
click at [242, 653] on input "Vegetarian" at bounding box center [242, 655] width 11 height 11
checkbox input "true"
click at [240, 682] on input "Soy free" at bounding box center [242, 687] width 11 height 11
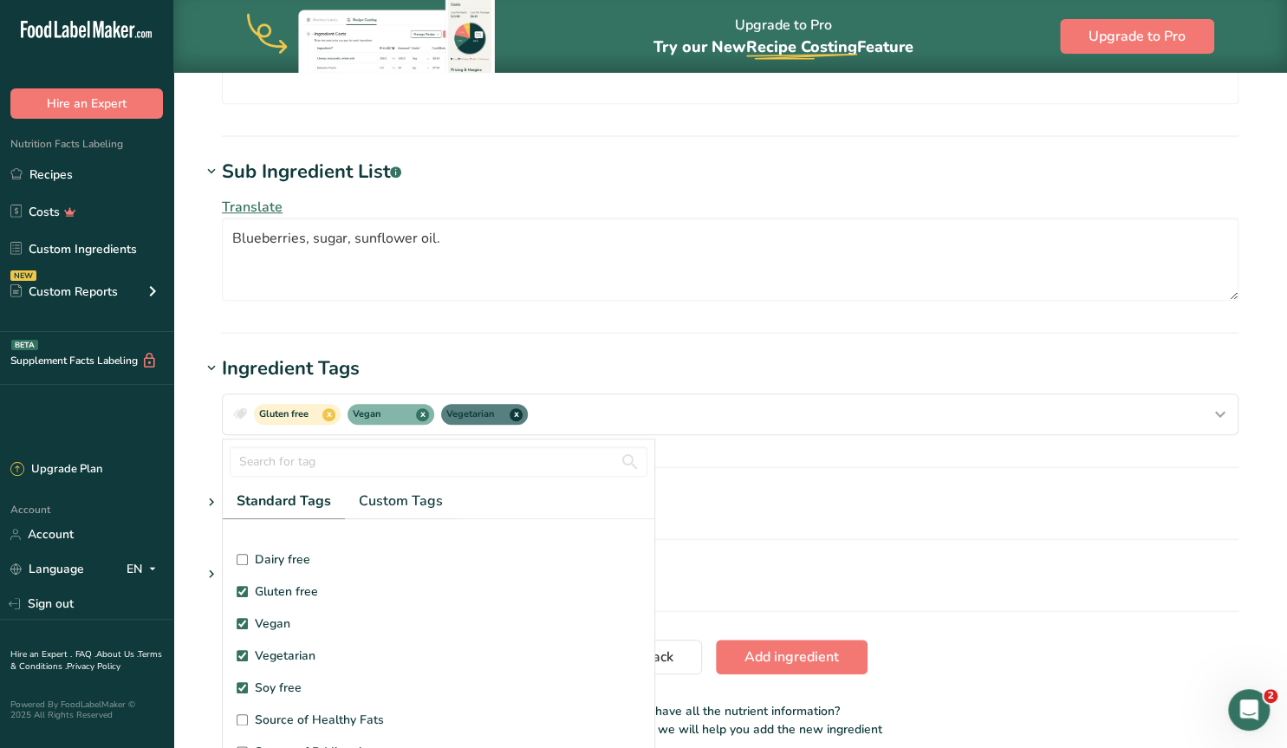
checkbox input "true"
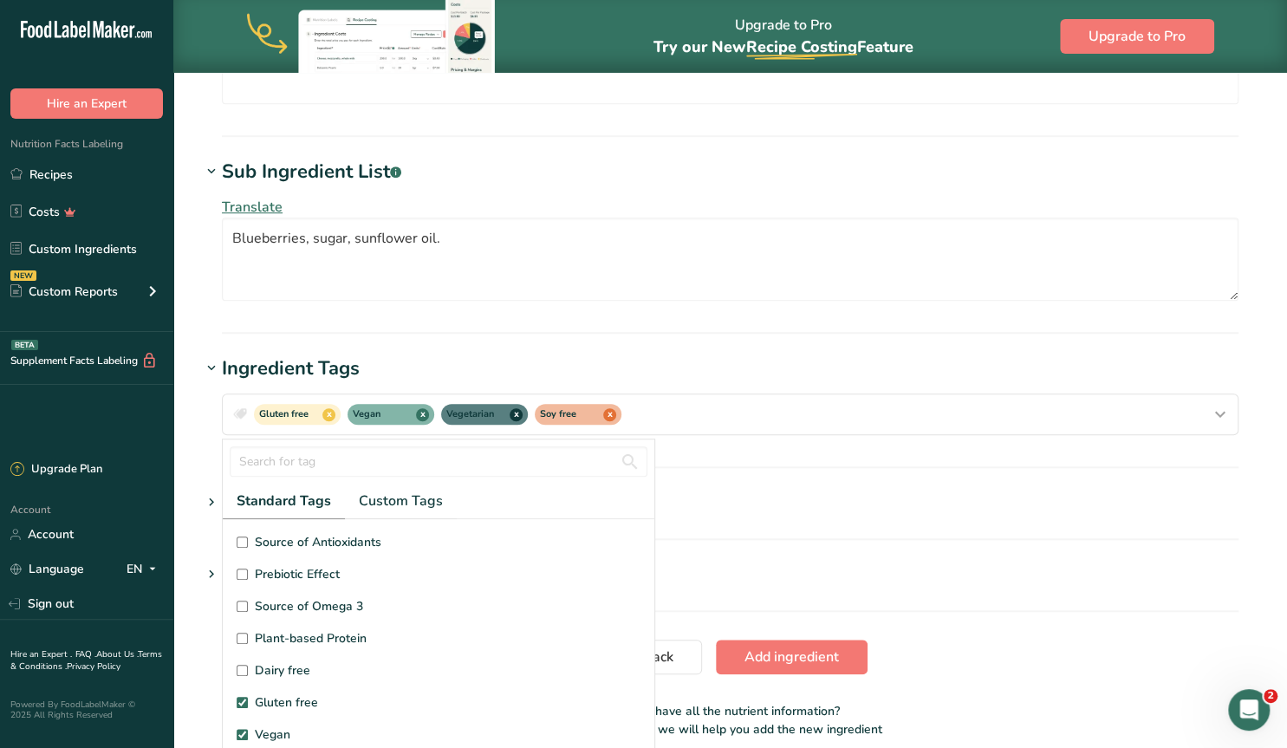
click at [243, 667] on input "Dairy free" at bounding box center [242, 670] width 11 height 11
checkbox input "true"
click at [798, 493] on h1 "Attachments" at bounding box center [730, 503] width 1059 height 29
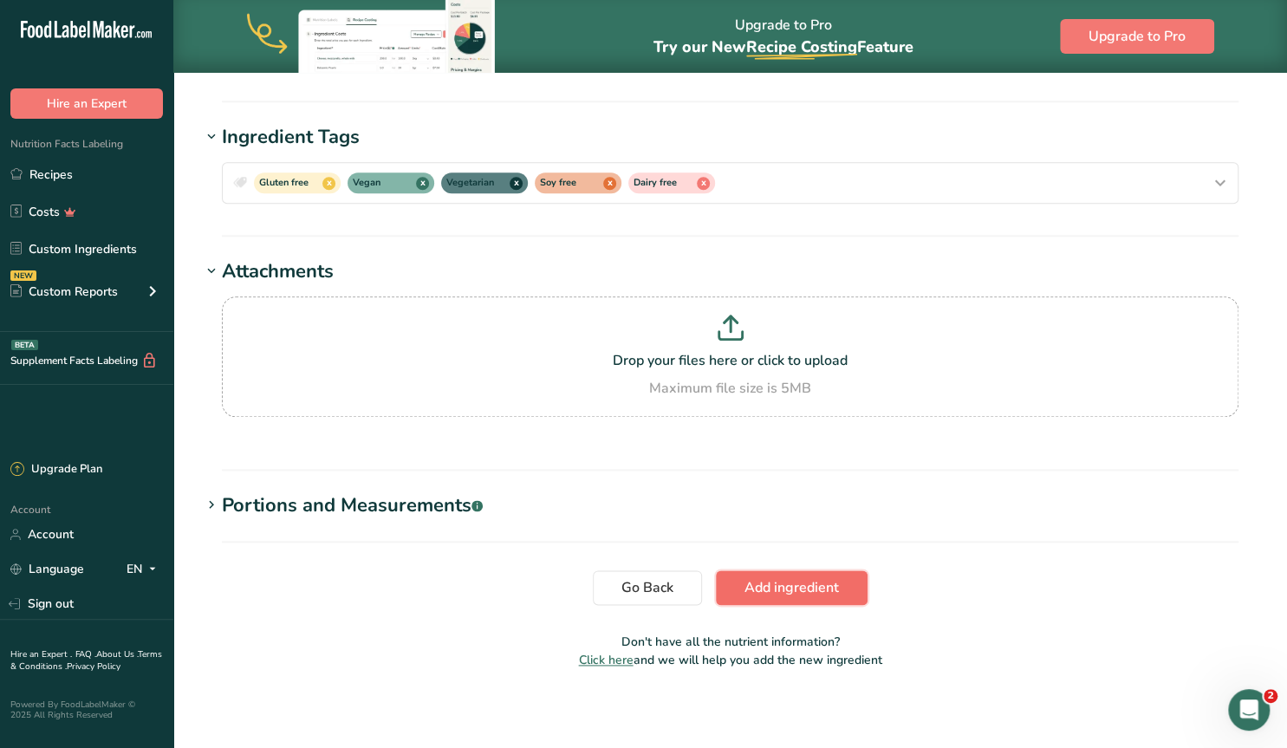
click at [786, 578] on span "Add ingredient" at bounding box center [792, 587] width 94 height 21
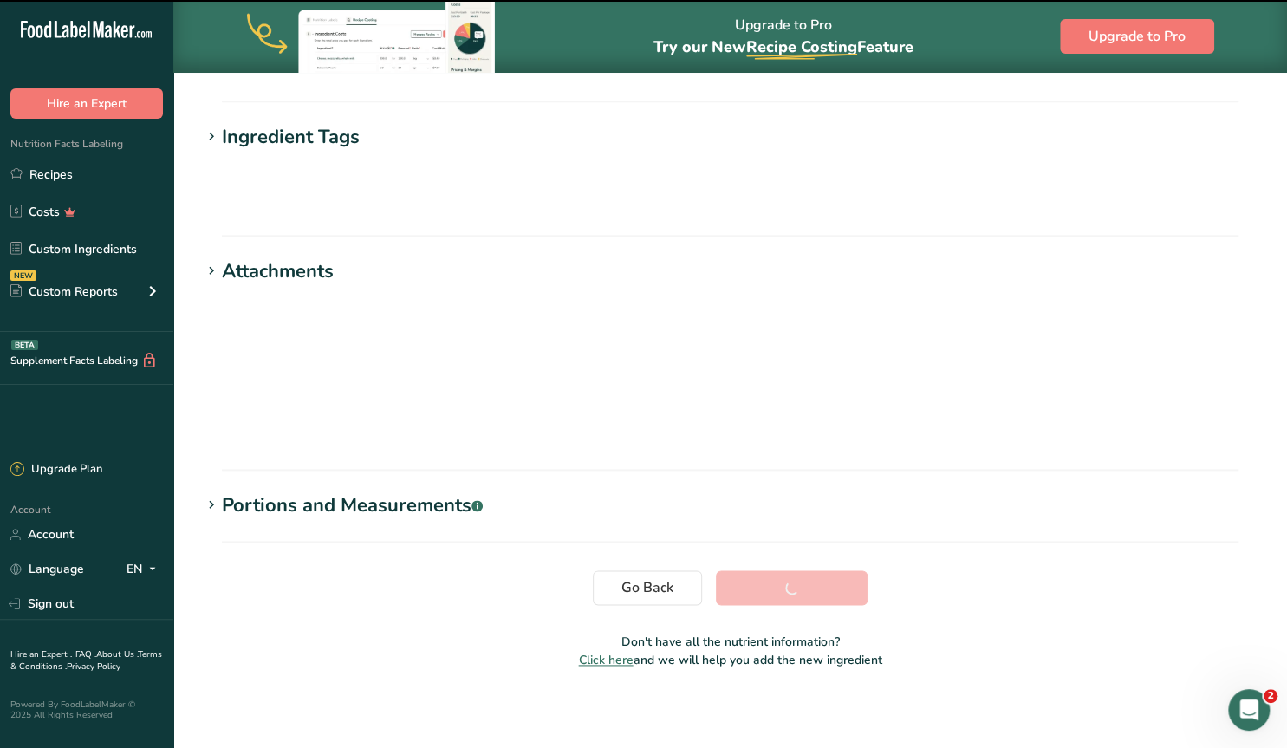
scroll to position [170, 0]
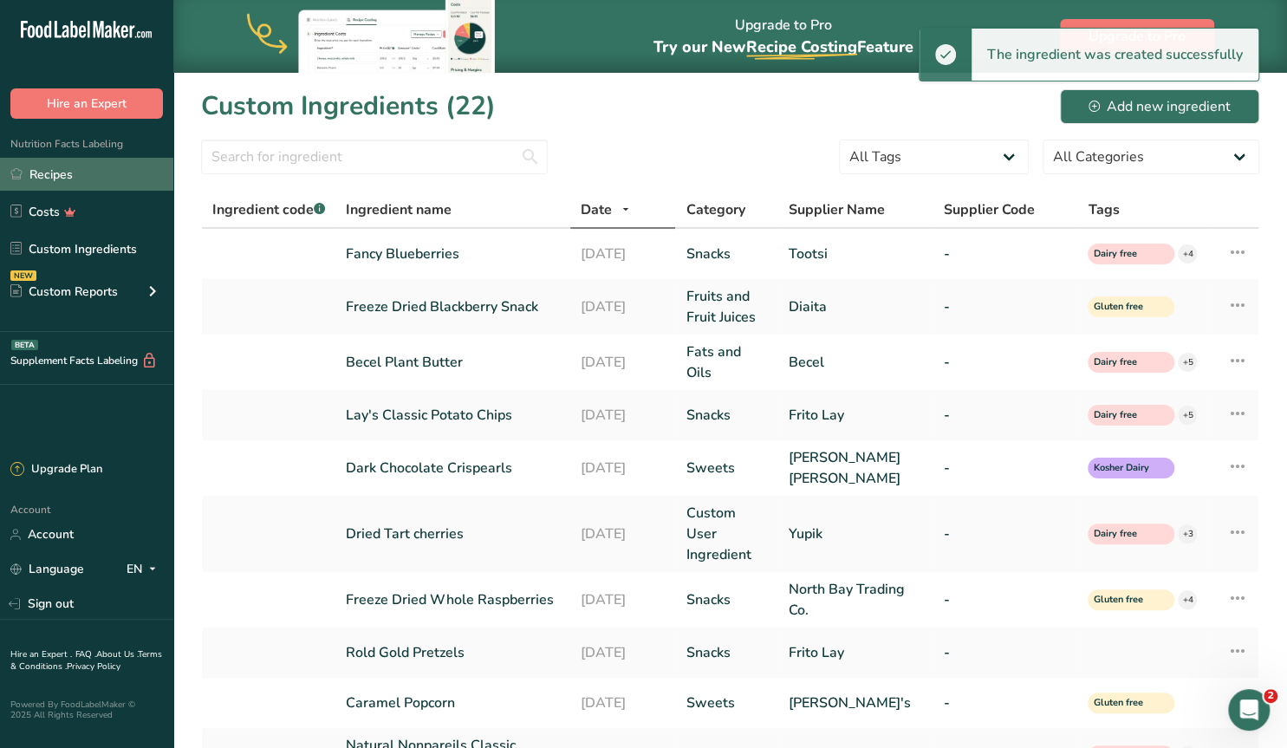
click at [34, 173] on link "Recipes" at bounding box center [86, 174] width 173 height 33
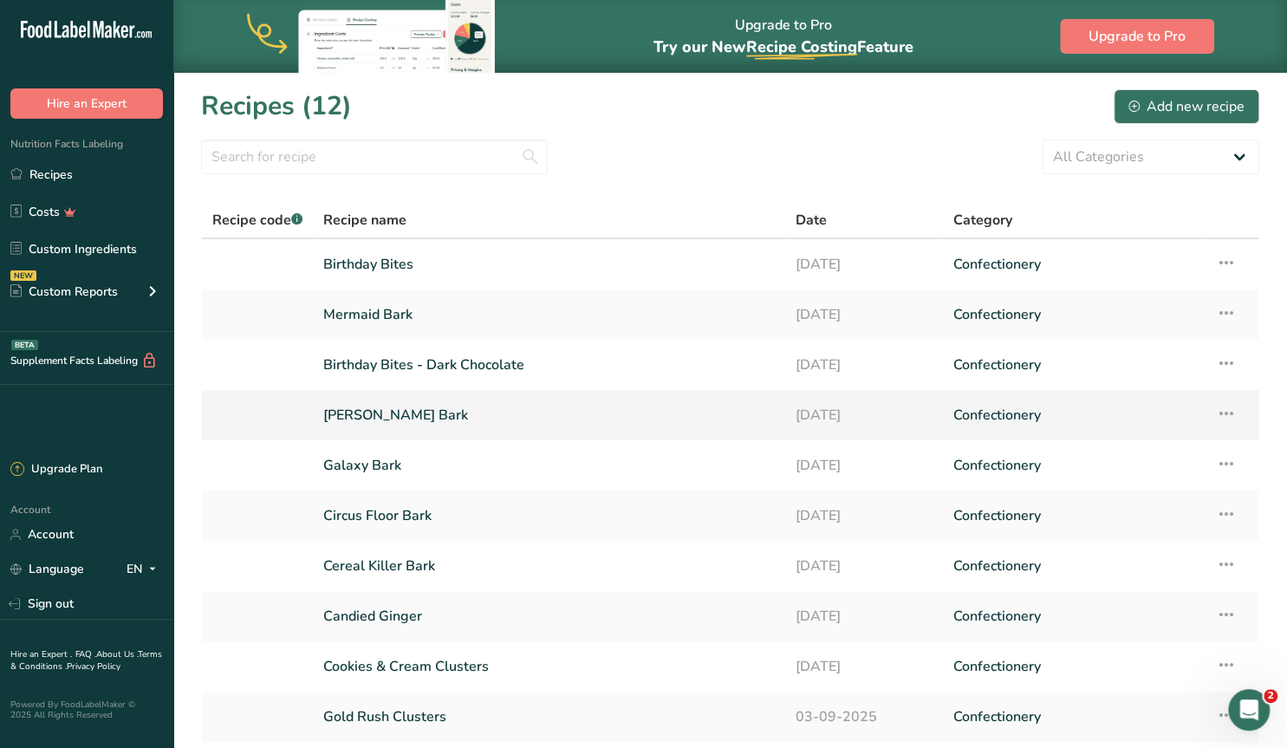
click at [355, 417] on link "[PERSON_NAME] Bark" at bounding box center [549, 415] width 452 height 36
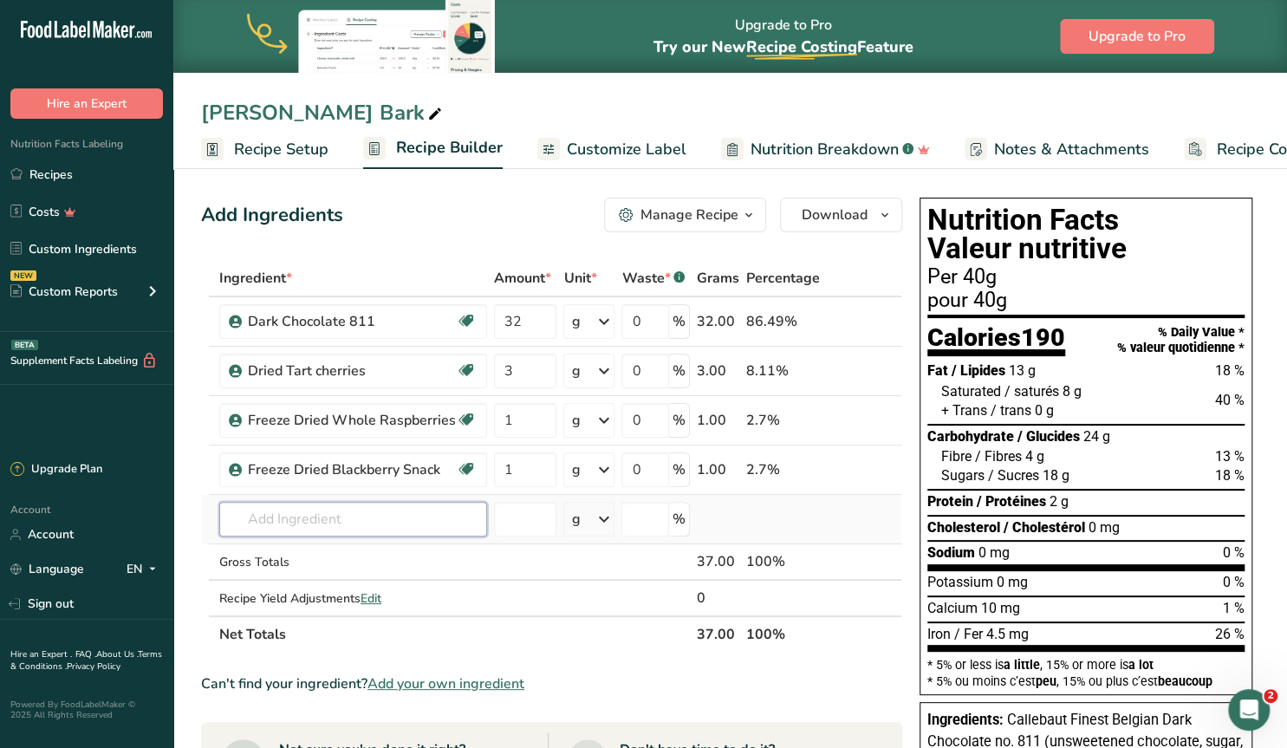
click at [287, 516] on input "text" at bounding box center [353, 519] width 268 height 35
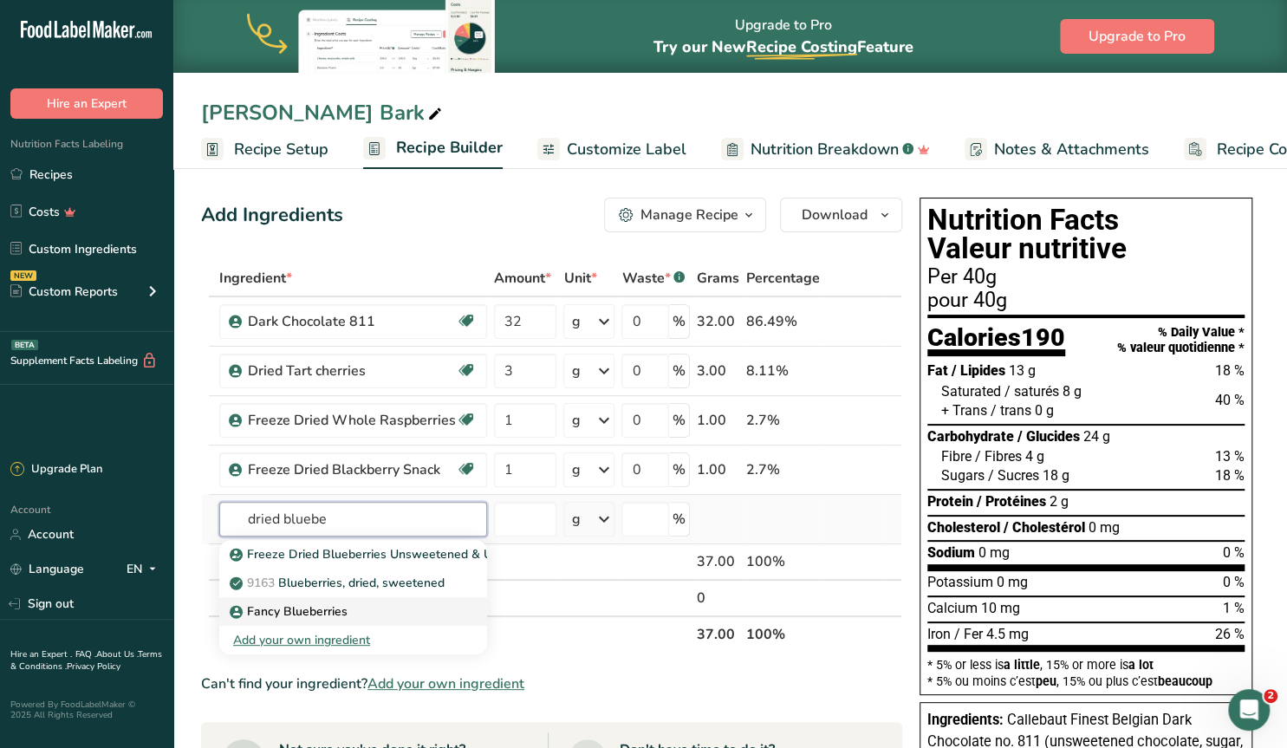
type input "dried bluebe"
click at [316, 615] on p "Fancy Blueberries" at bounding box center [290, 612] width 114 height 18
type input "Fancy Blueberries"
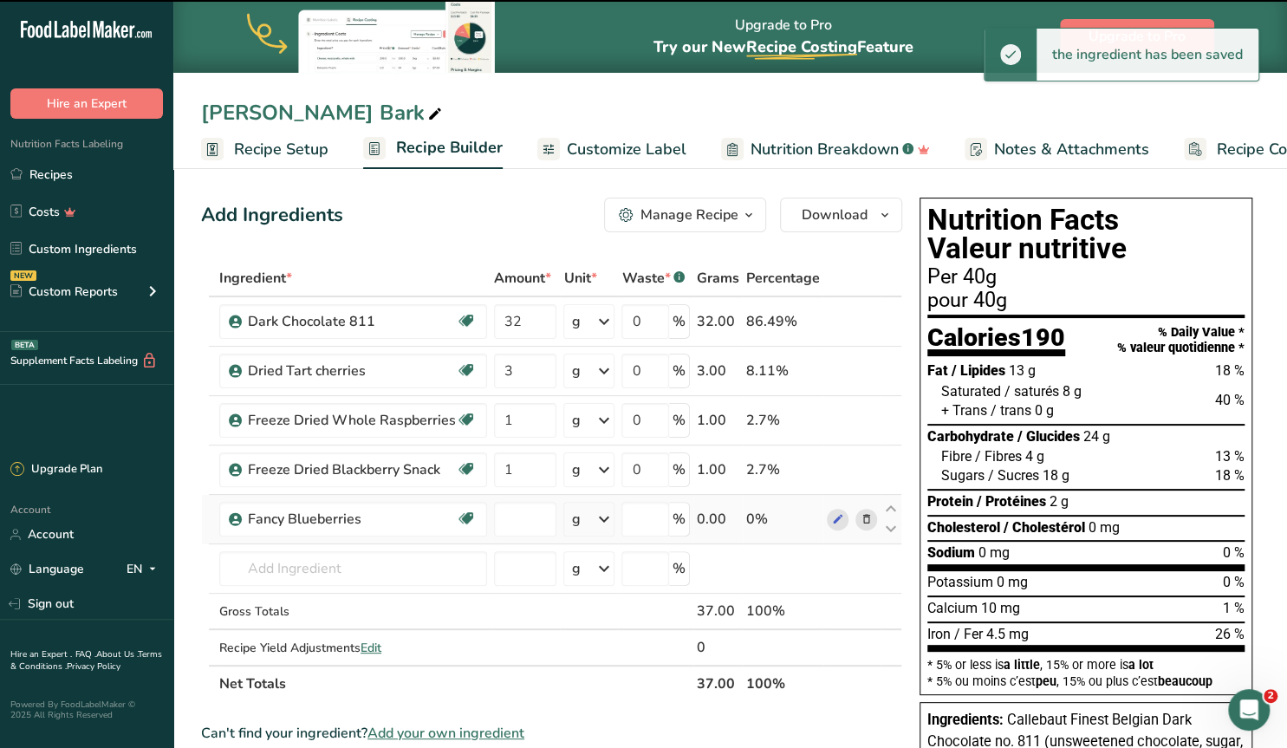
type input "0"
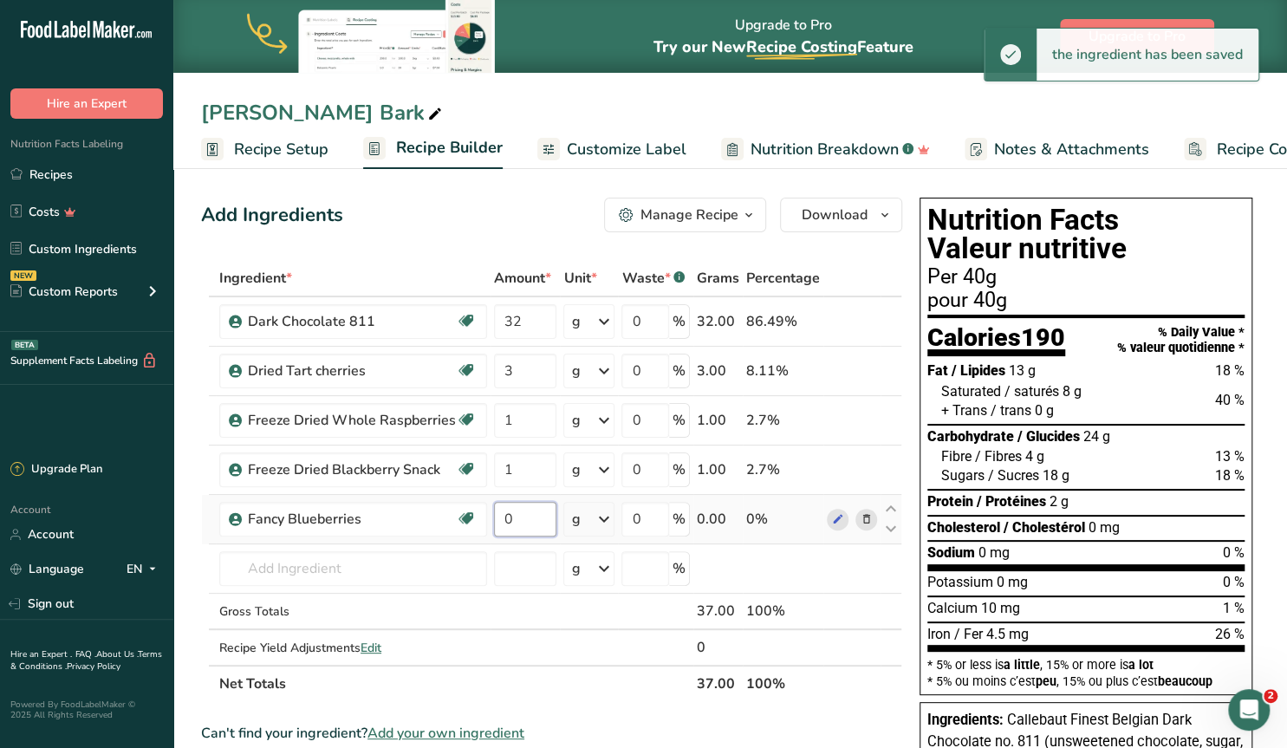
drag, startPoint x: 516, startPoint y: 514, endPoint x: 492, endPoint y: 509, distance: 24.8
click at [494, 509] on input "0" at bounding box center [525, 519] width 62 height 35
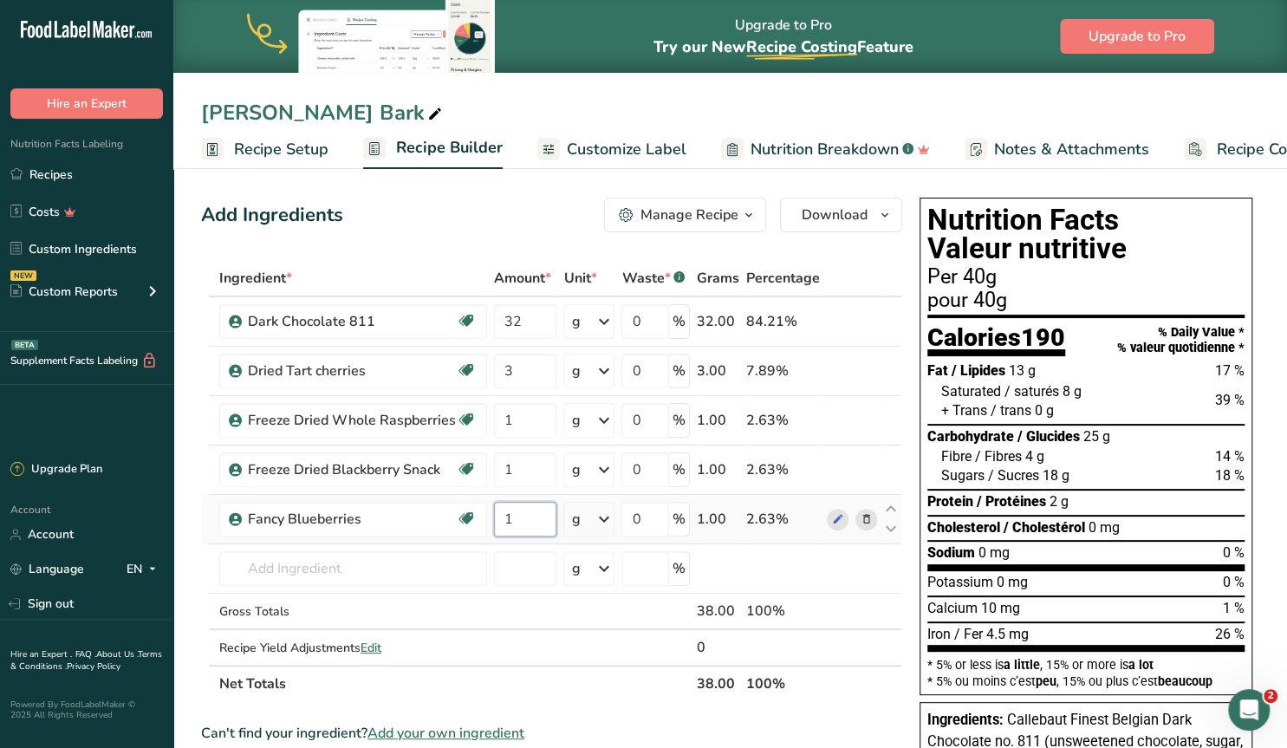
drag, startPoint x: 517, startPoint y: 518, endPoint x: 483, endPoint y: 516, distance: 33.9
click at [494, 516] on input "1" at bounding box center [525, 519] width 62 height 35
type input "3"
click at [890, 507] on icon at bounding box center [891, 509] width 21 height 13
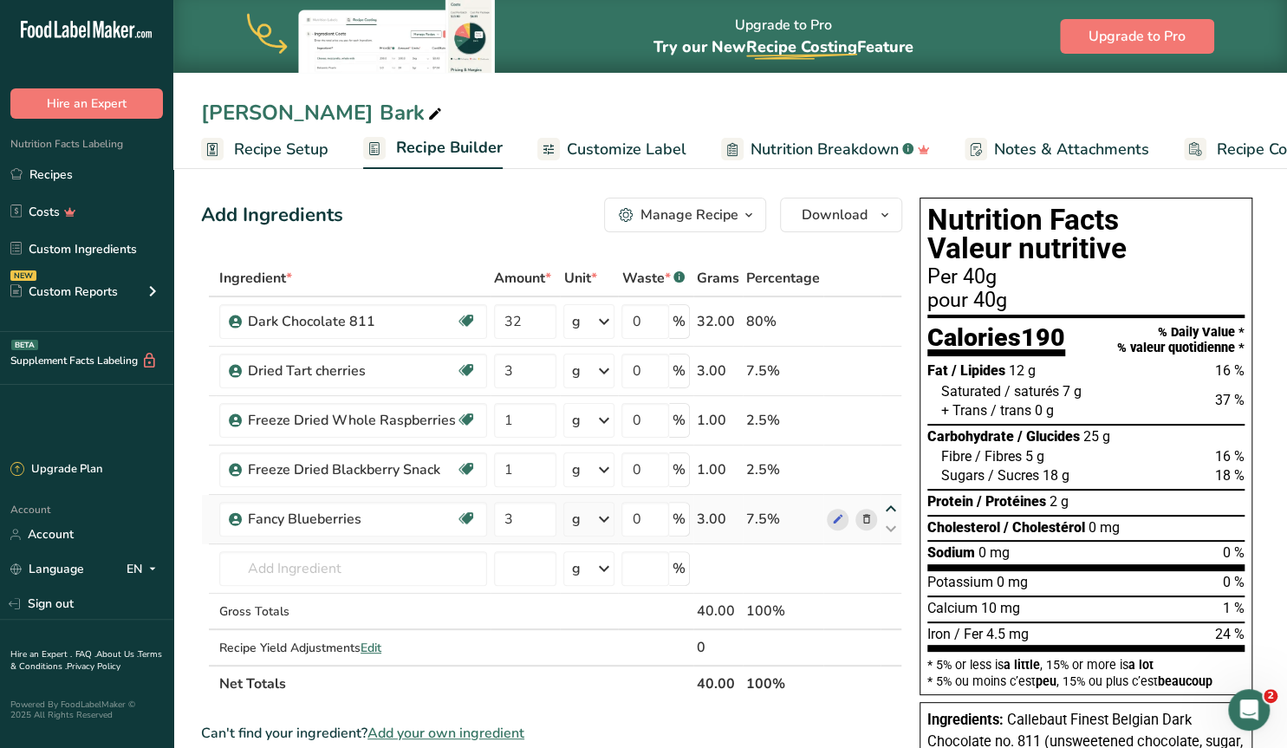
type input "3"
type input "1"
click at [891, 456] on icon at bounding box center [891, 459] width 21 height 13
type input "3"
type input "1"
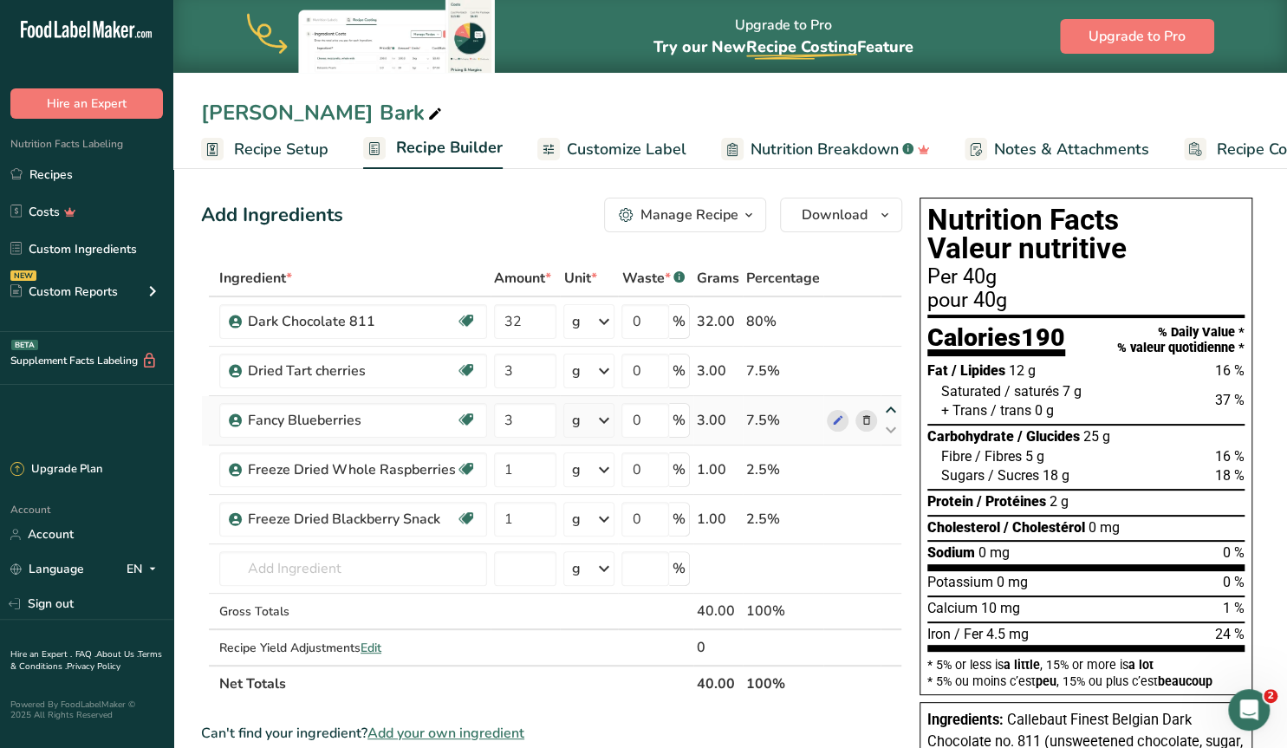
click at [892, 409] on icon at bounding box center [891, 410] width 21 height 13
click at [613, 144] on span "Customize Label" at bounding box center [627, 149] width 120 height 23
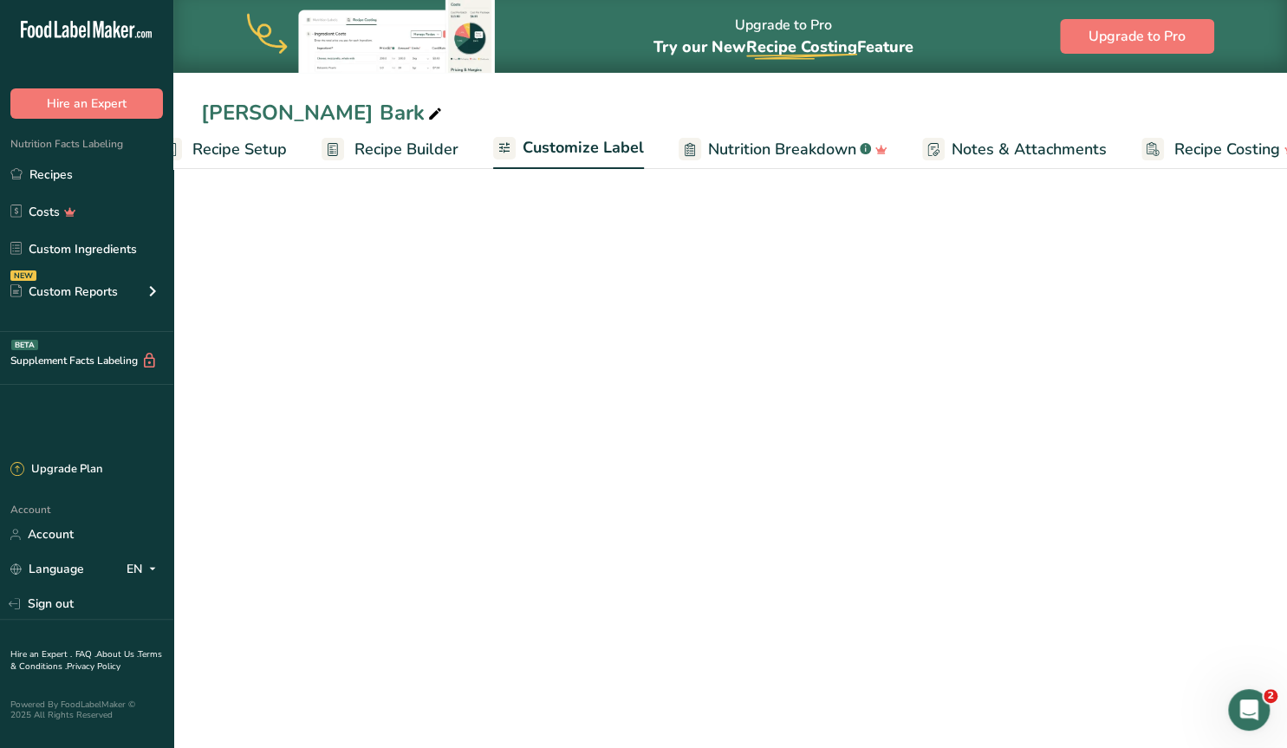
scroll to position [0, 79]
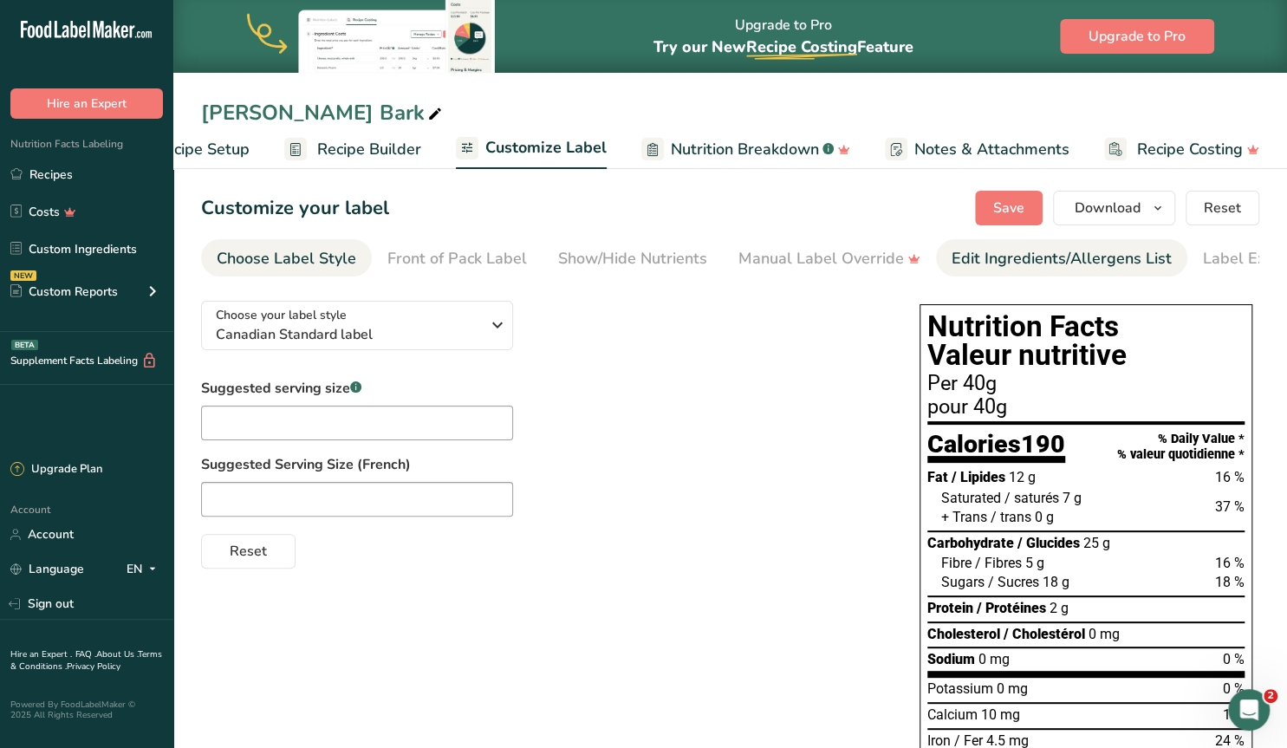
click at [998, 254] on div "Edit Ingredients/Allergens List" at bounding box center [1062, 258] width 220 height 23
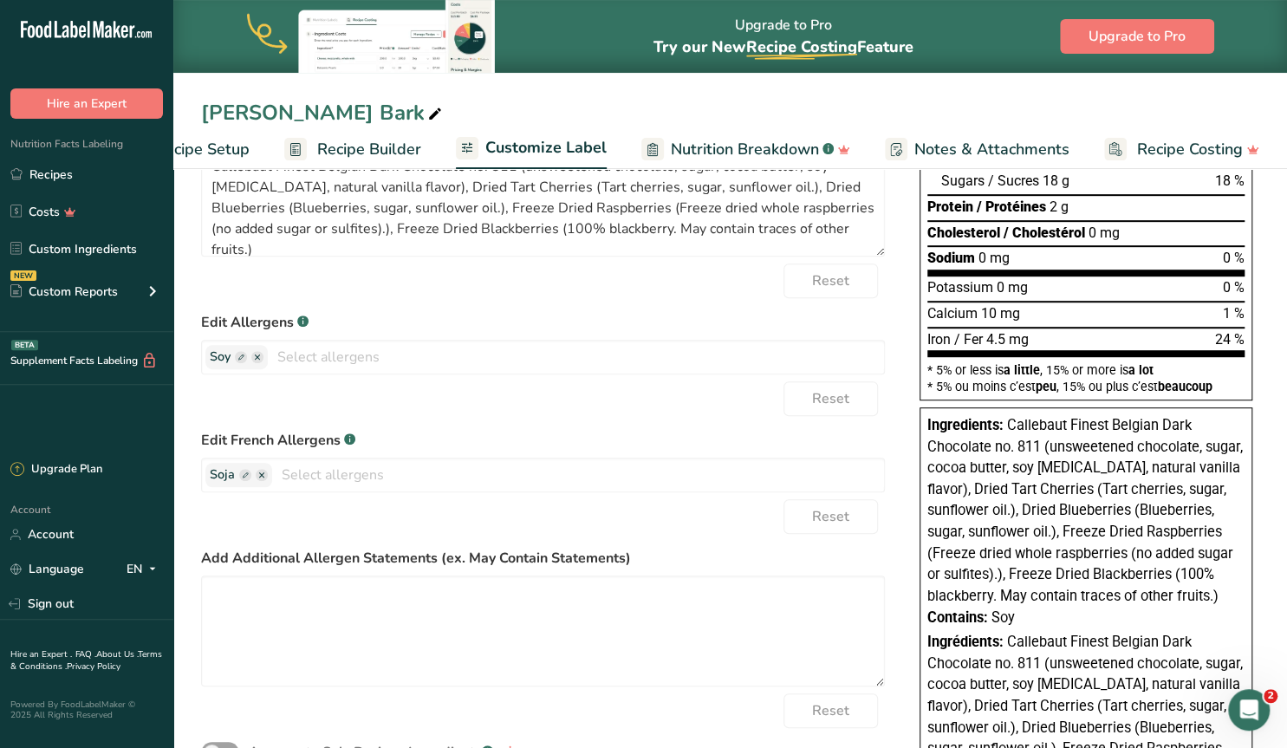
scroll to position [451, 0]
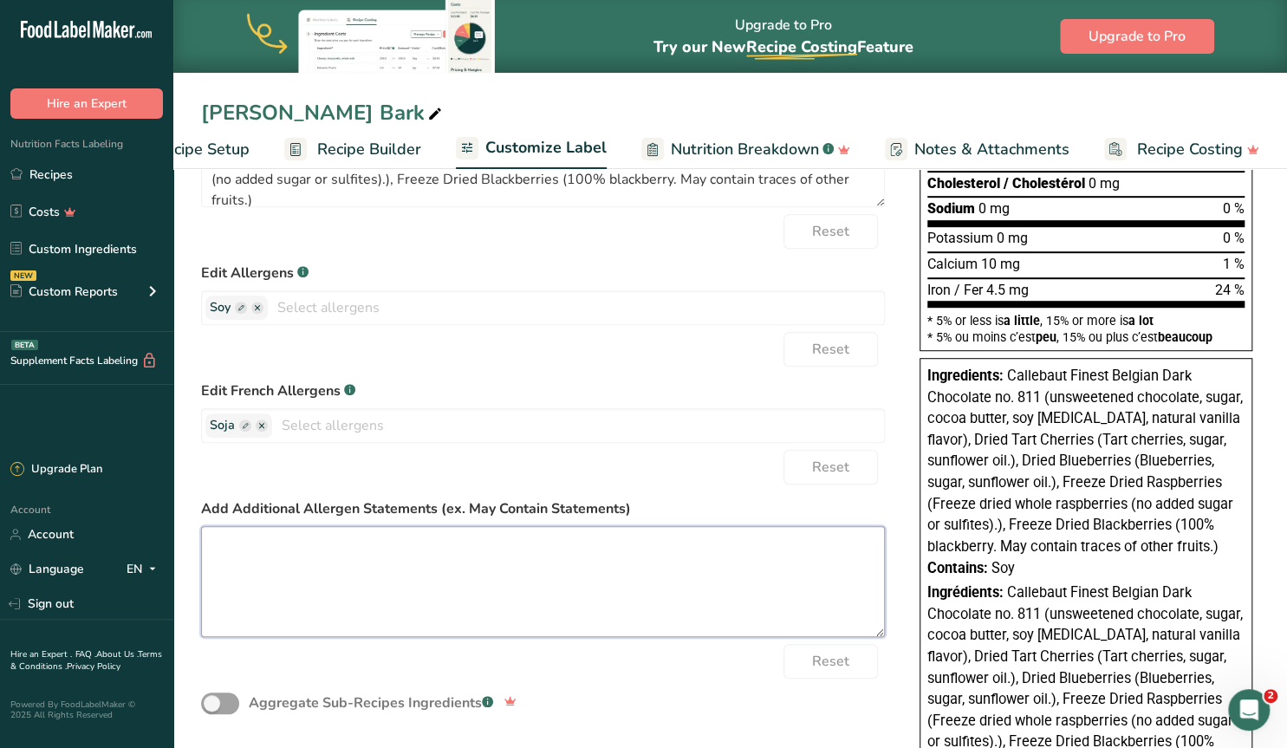
click at [365, 568] on textarea at bounding box center [543, 581] width 684 height 111
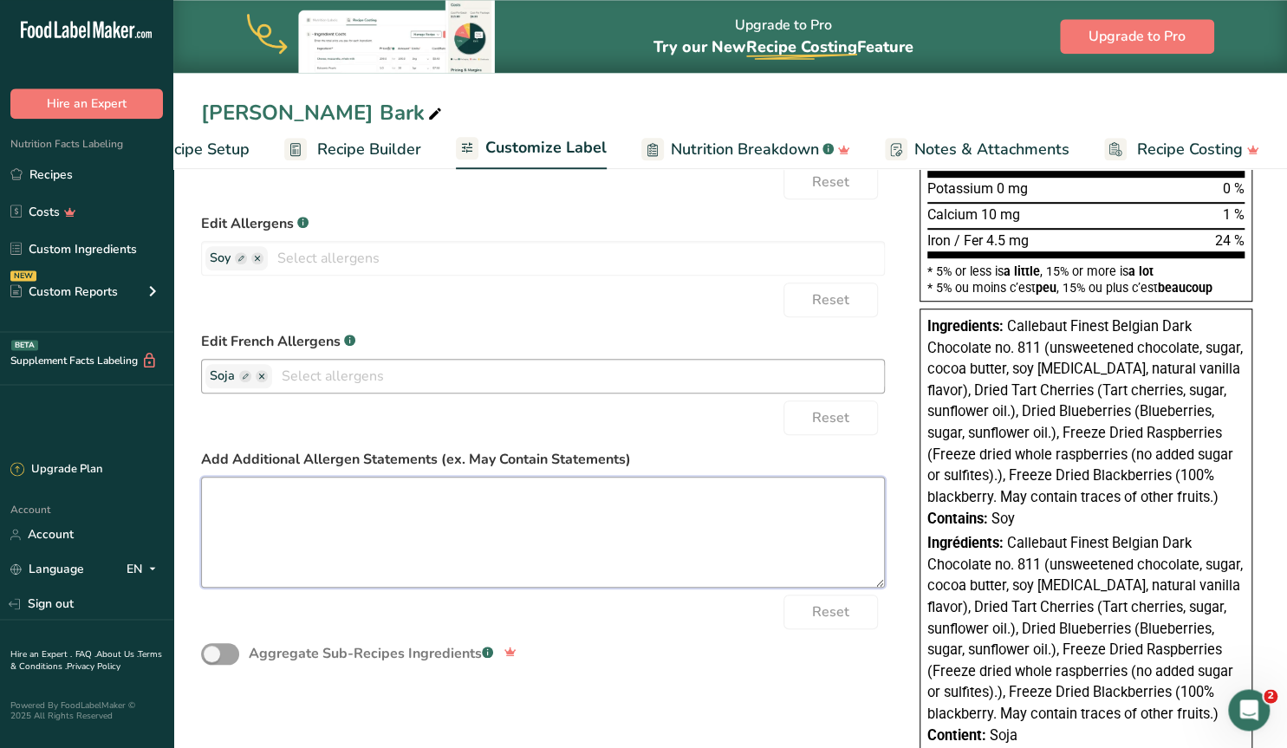
scroll to position [541, 0]
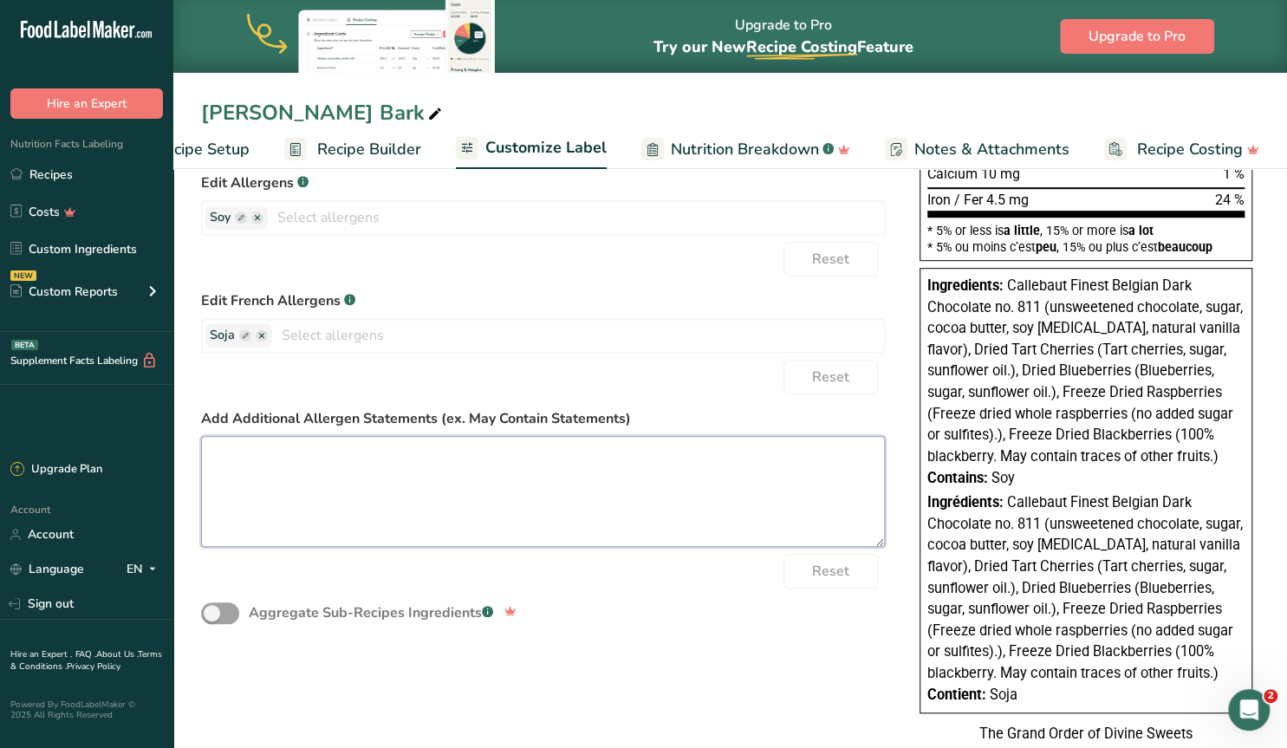
paste textarea "[PERSON_NAME] & Gluten Friendly. Contains Soy, may contain trace amounts of oth…"
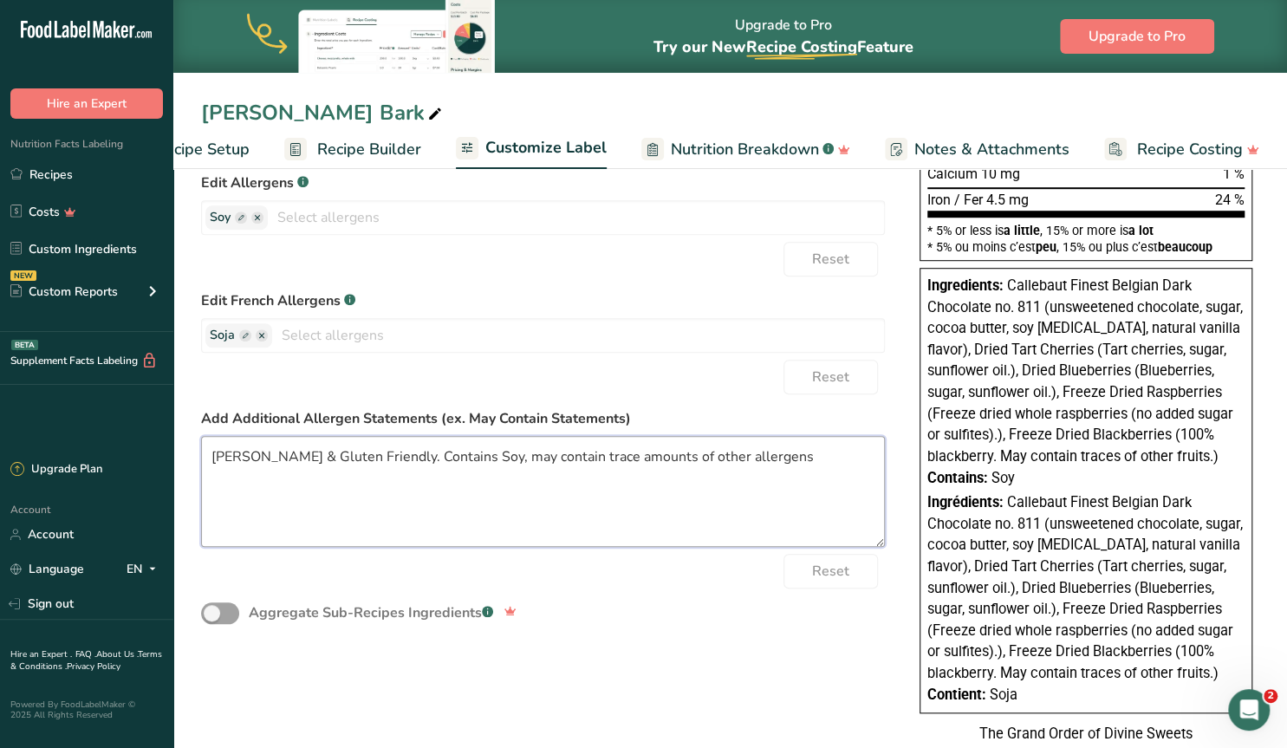
click at [211, 453] on textarea "[PERSON_NAME] & Gluten Friendly. Contains Soy, may contain trace amounts of oth…" at bounding box center [543, 491] width 684 height 111
drag, startPoint x: 467, startPoint y: 453, endPoint x: 374, endPoint y: 454, distance: 93.6
click at [374, 454] on textarea "Vegan & Gluten Friendly. Contains Soy, may contain trace amounts of other aller…" at bounding box center [543, 491] width 684 height 111
click at [689, 462] on textarea "Vegan & Gluten Friendly. May contain trace amounts of other allergens" at bounding box center [543, 491] width 684 height 111
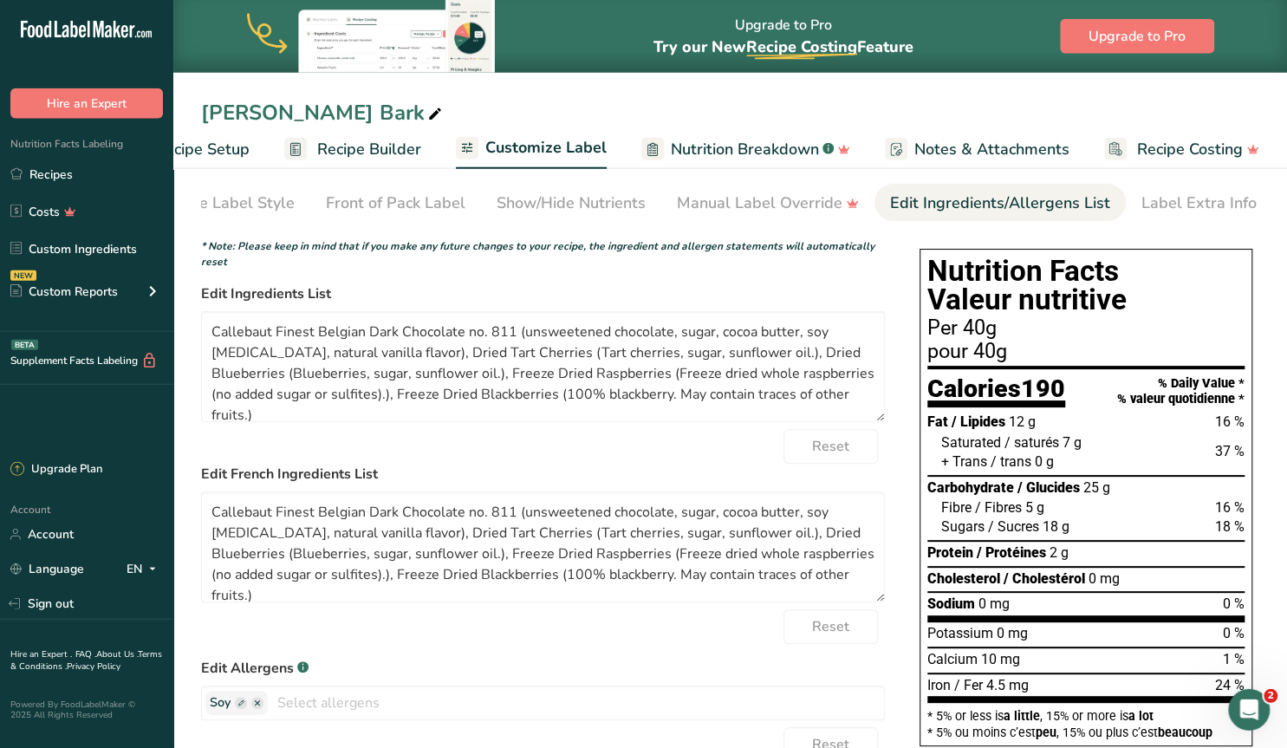
scroll to position [0, 0]
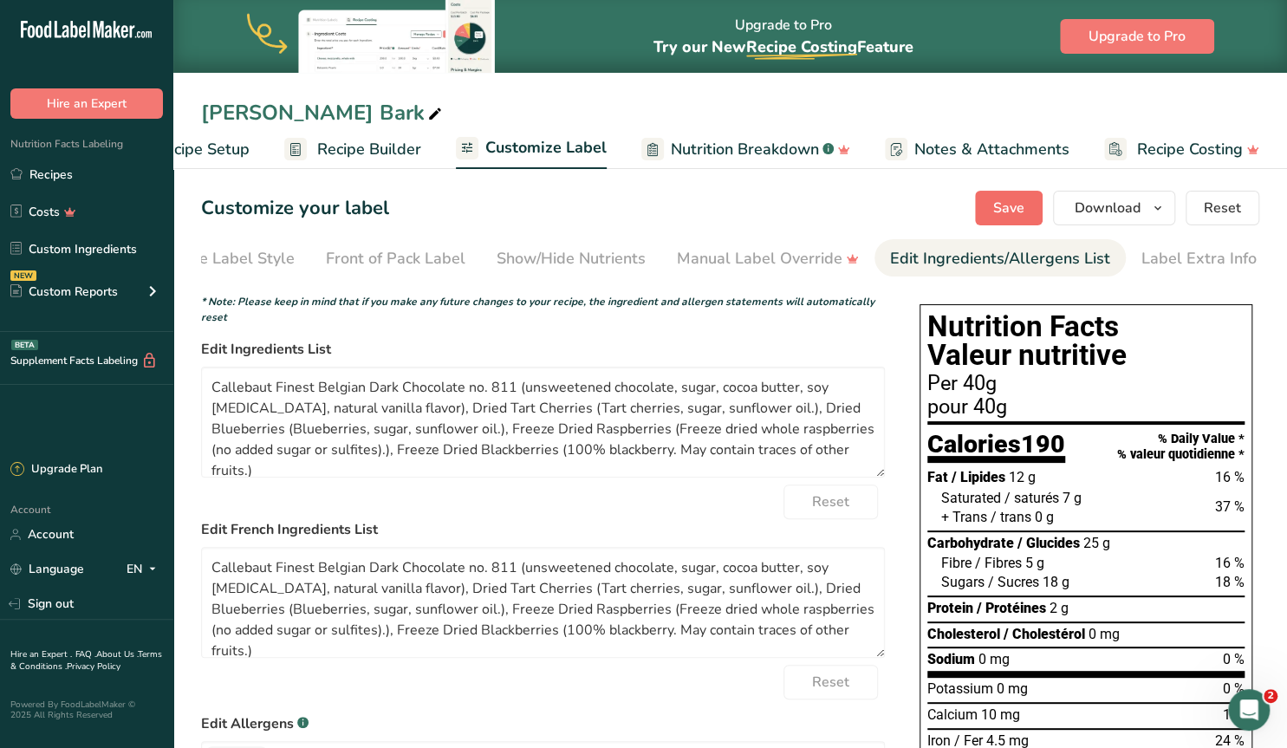
type textarea "Vegan & Gluten Friendly. May contain trace amounts of other allergens. Net wt. …"
click at [993, 203] on button "Save" at bounding box center [1009, 208] width 68 height 35
click at [340, 147] on span "Recipe Builder" at bounding box center [369, 149] width 104 height 23
